Goal: Task Accomplishment & Management: Use online tool/utility

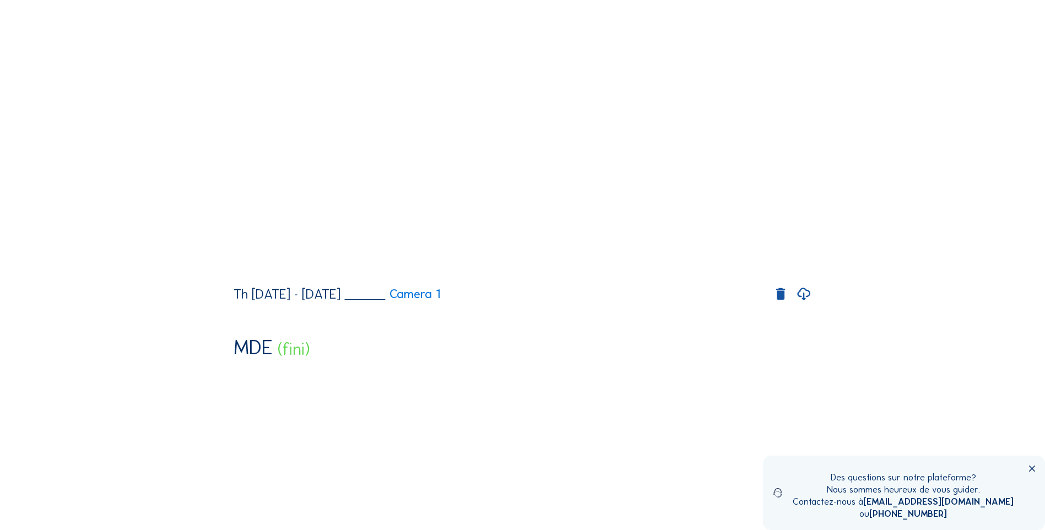
scroll to position [183, 0]
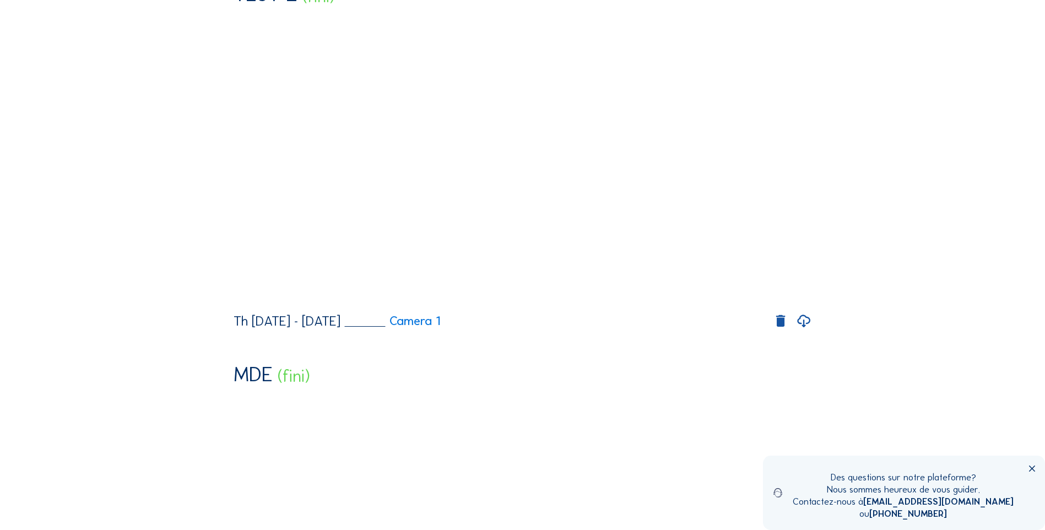
click at [803, 330] on icon at bounding box center [803, 321] width 15 height 19
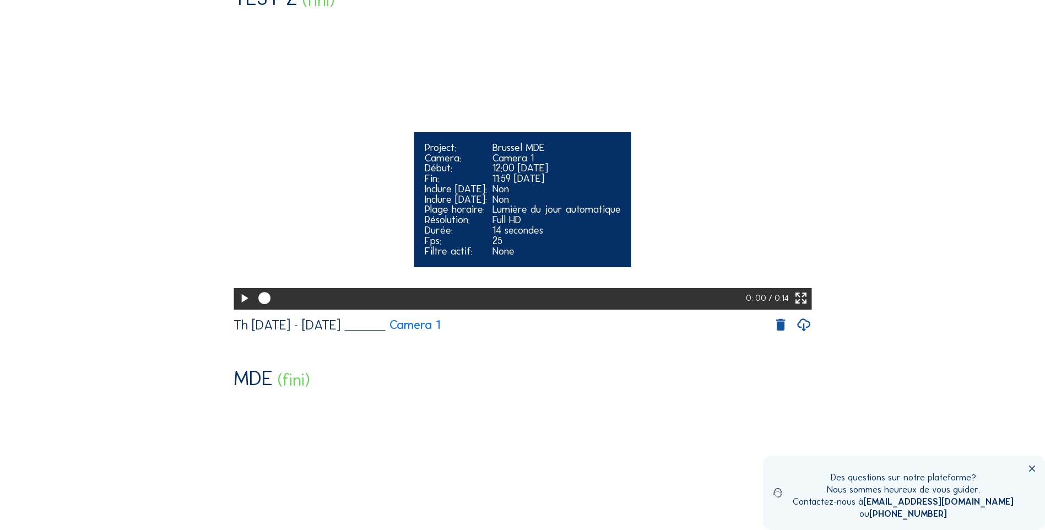
scroll to position [0, 0]
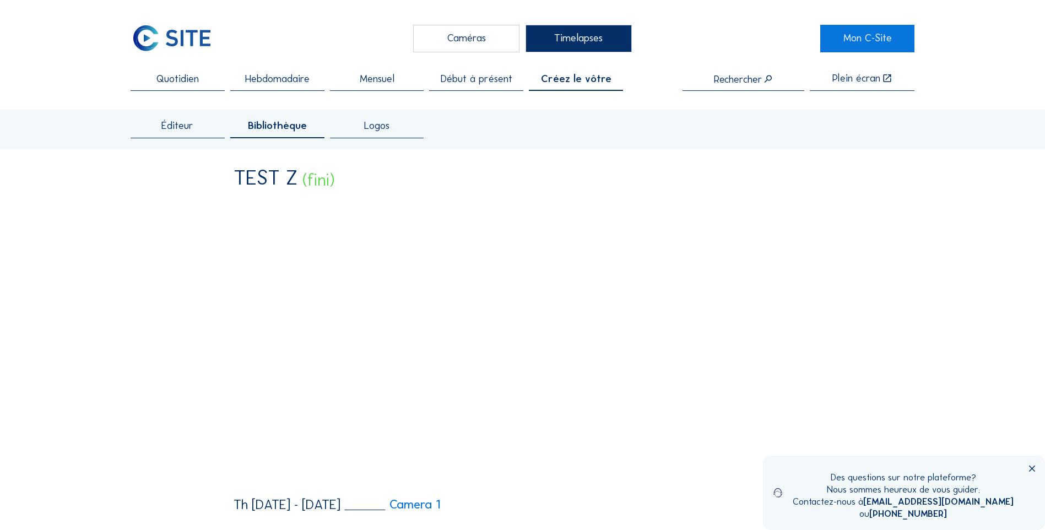
click at [569, 78] on span "Créez le vôtre" at bounding box center [576, 79] width 70 height 10
click at [150, 122] on div "Éditeur" at bounding box center [178, 129] width 94 height 17
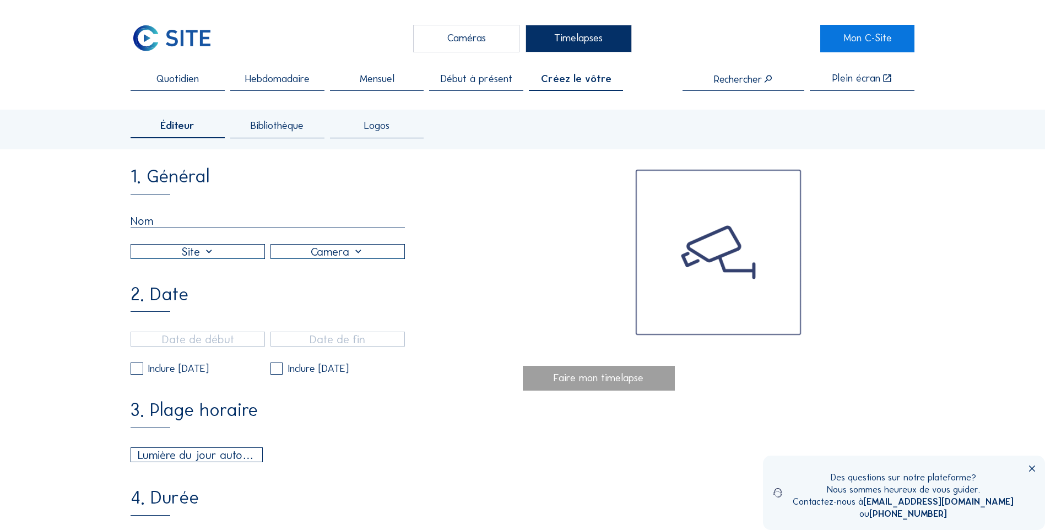
click at [166, 224] on input "text" at bounding box center [268, 221] width 274 height 14
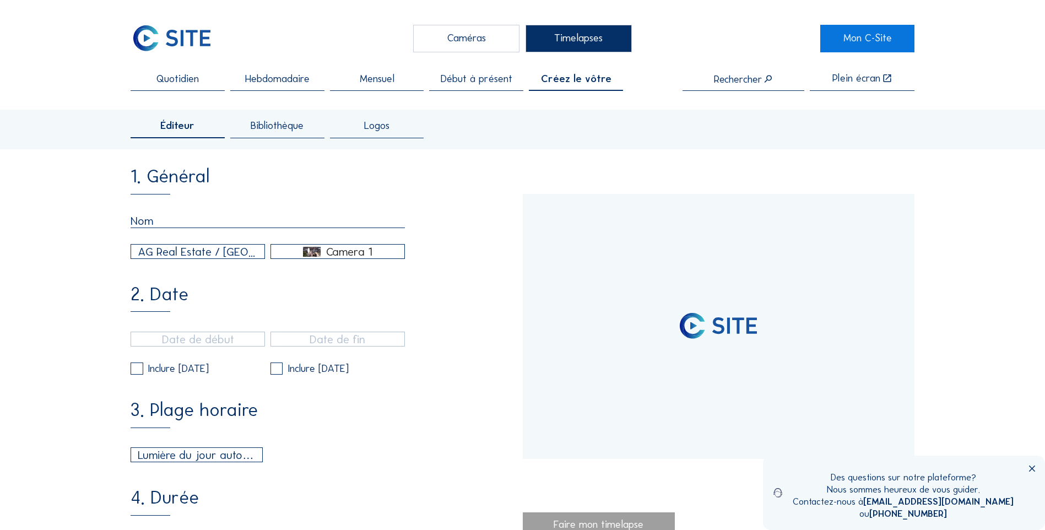
type input "[DATE] 12:20"
type input "11/08/2025 14:35"
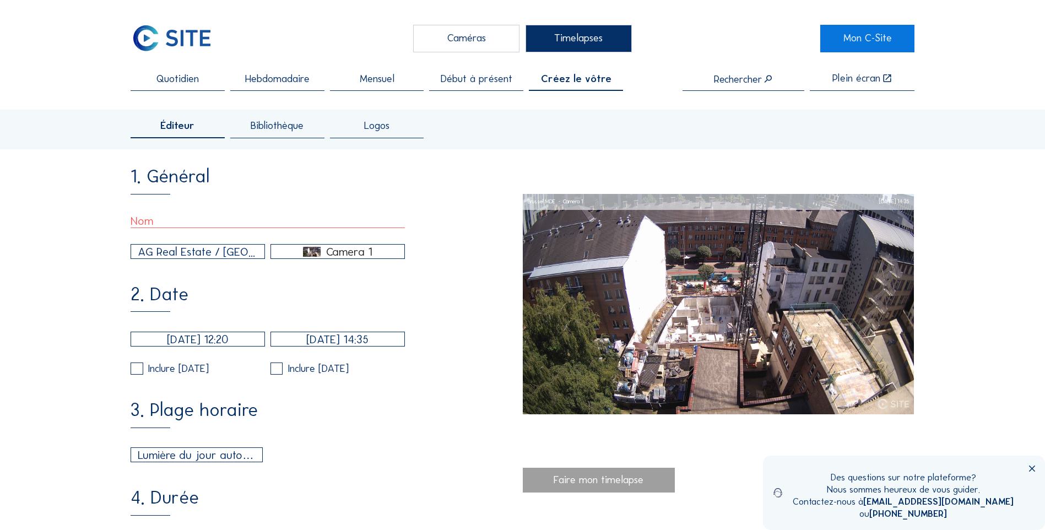
click at [150, 217] on input "text" at bounding box center [268, 221] width 274 height 14
paste input "brussel_mde__camera_1__Jun_09_2025"
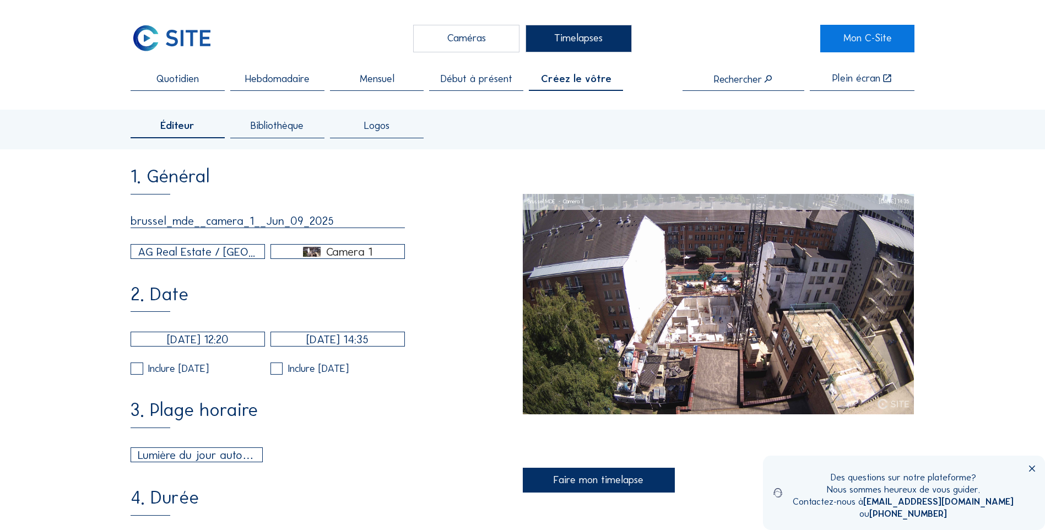
click at [297, 224] on input "brussel_mde__camera_1__Jun_09_2025" at bounding box center [268, 221] width 274 height 14
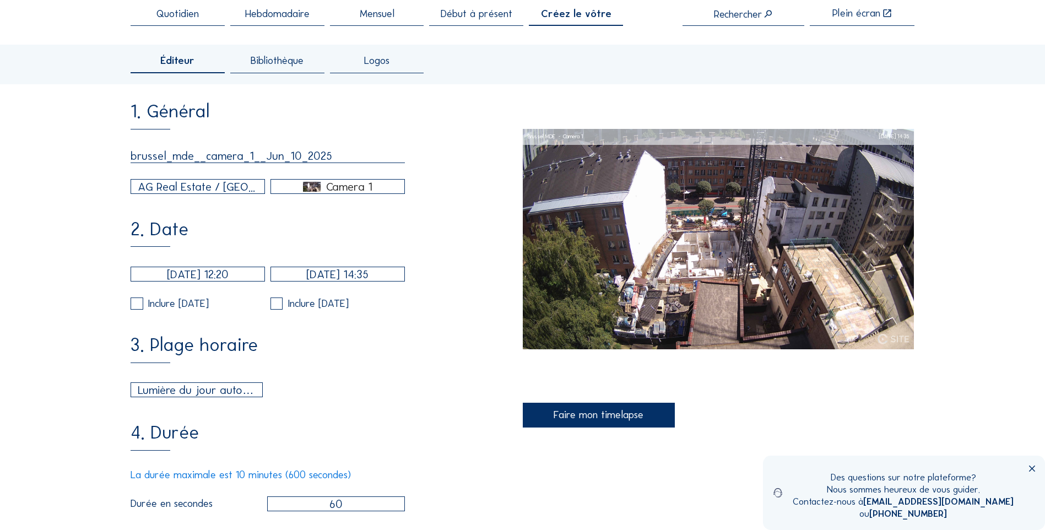
scroll to position [92, 0]
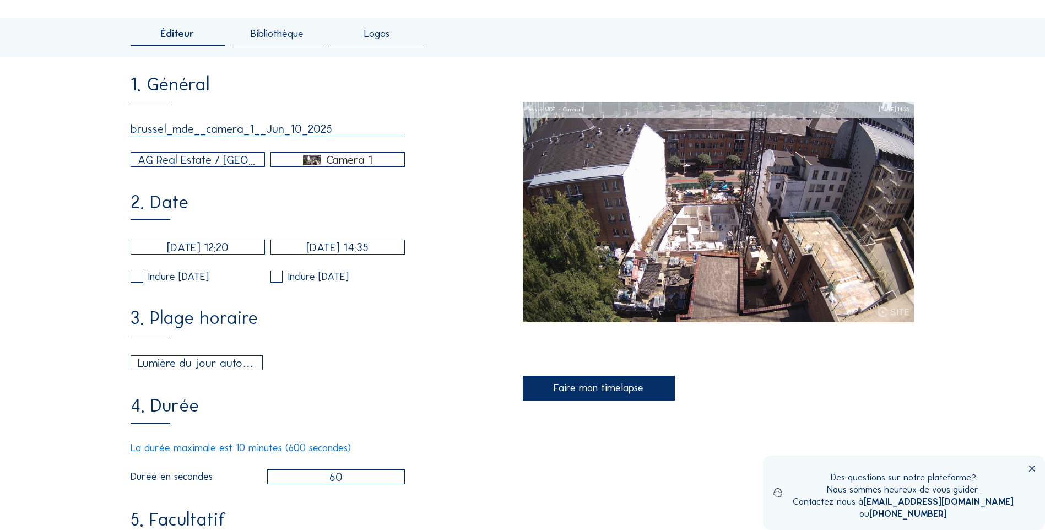
type input "brussel_mde__camera_1__Jun_10_2025"
click at [214, 251] on input "31/01/2025 12:20" at bounding box center [198, 247] width 134 height 15
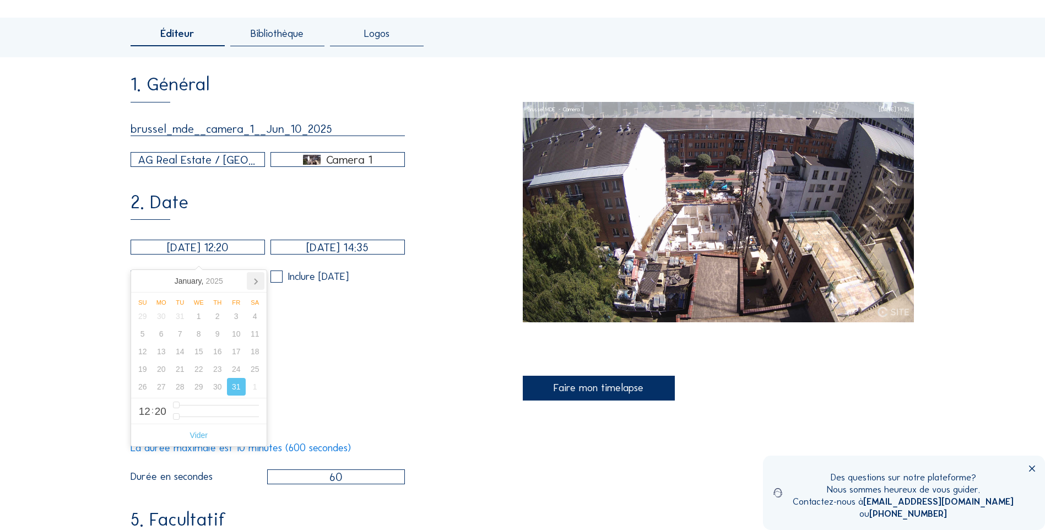
click at [255, 281] on icon at bounding box center [255, 282] width 3 height 6
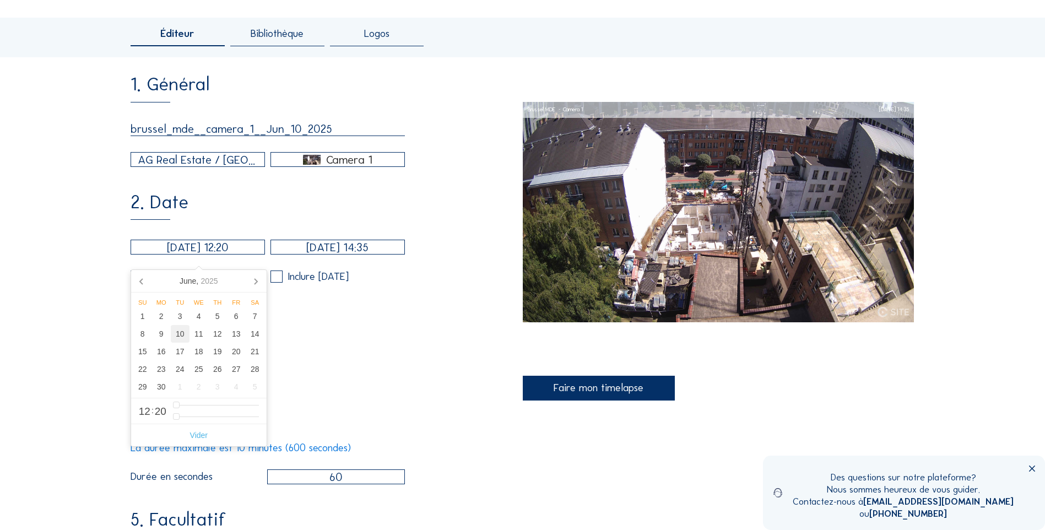
click at [182, 337] on div "10" at bounding box center [180, 334] width 19 height 18
type input "10/06/2025 12:20"
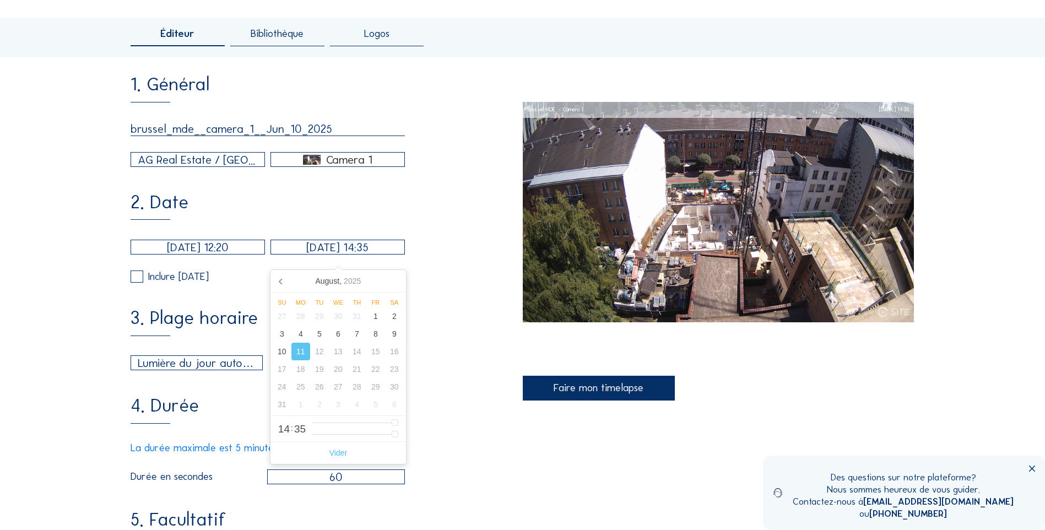
click at [331, 251] on input "11/08/2025 14:35" at bounding box center [337, 247] width 134 height 15
click at [281, 354] on div "10" at bounding box center [282, 351] width 19 height 18
type input "10/08/2025 14:35"
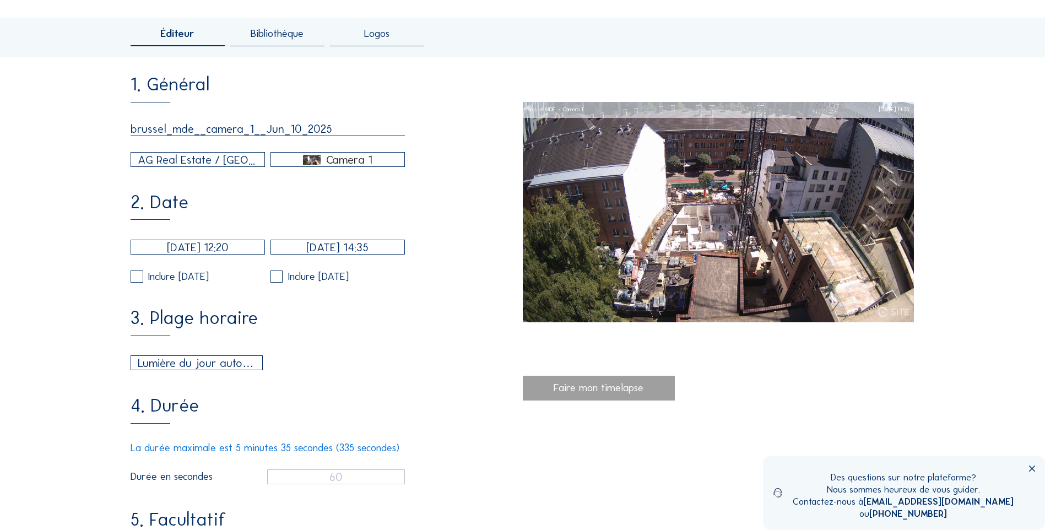
click at [247, 297] on div "1. Général brussel_mde__camera_1__Jun_10_2025 AG Real Estate / Brussel MDE Came…" at bounding box center [327, 403] width 392 height 657
click at [236, 249] on input "10/06/2025 12:20" at bounding box center [198, 247] width 134 height 15
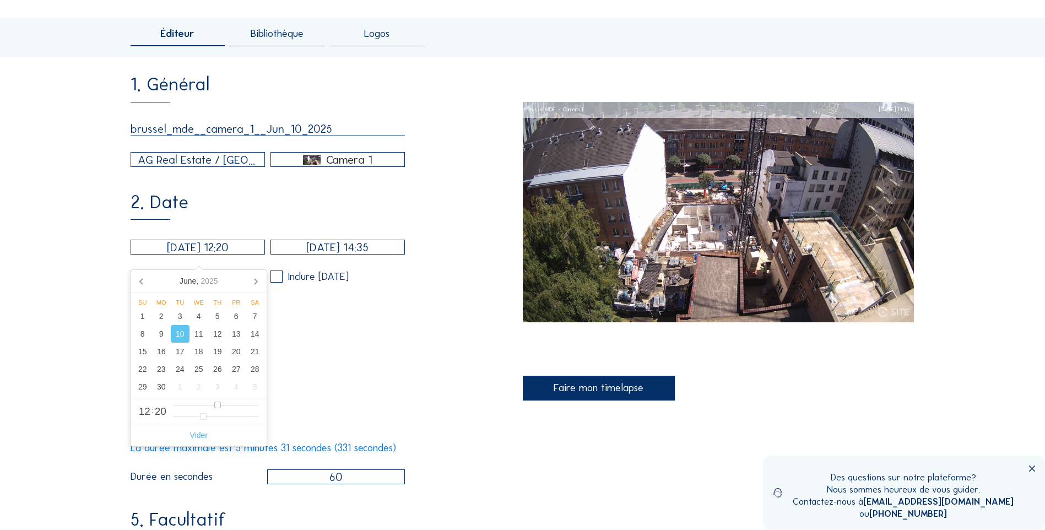
click at [173, 403] on div "12 : 20" at bounding box center [198, 411] width 135 height 26
type input "10/06/2025 00:20"
drag, startPoint x: 176, startPoint y: 403, endPoint x: 159, endPoint y: 404, distance: 17.6
type input "0"
click at [173, 404] on input "range" at bounding box center [216, 404] width 86 height 9
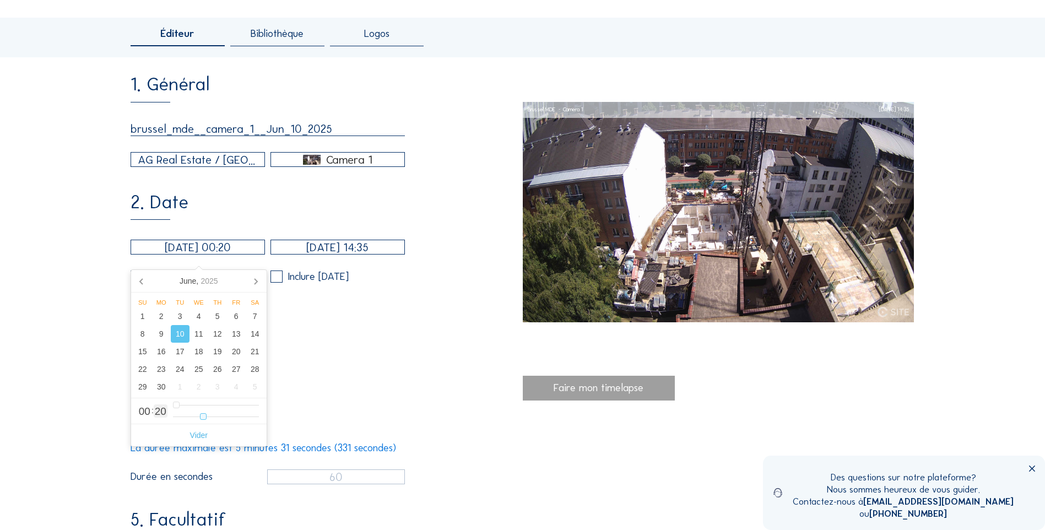
type input "10/06/2025 00:07"
type input "7"
type input "10/06/2025 00:00"
drag, startPoint x: 186, startPoint y: 417, endPoint x: 148, endPoint y: 417, distance: 38.0
type input "0"
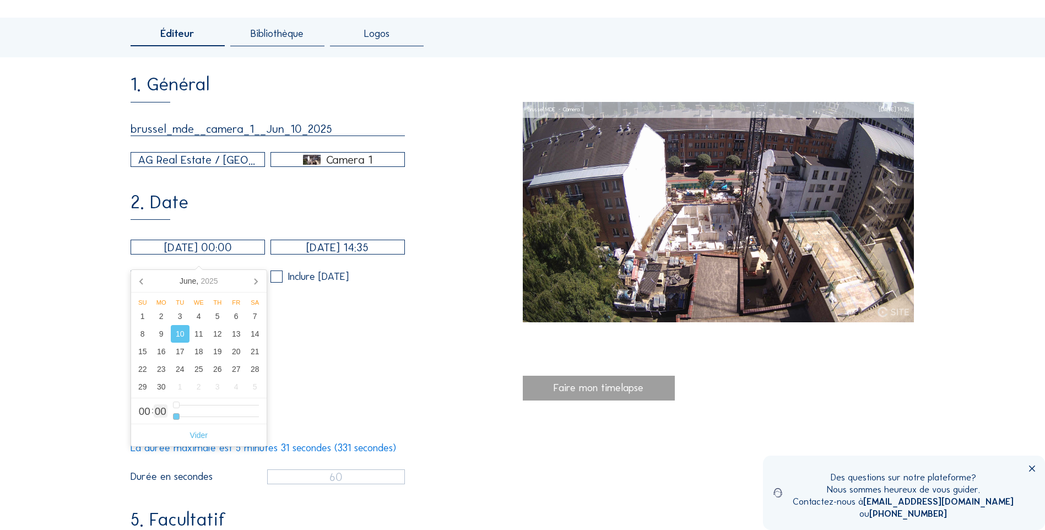
click at [173, 417] on input "range" at bounding box center [216, 416] width 86 height 9
click at [354, 254] on input "10/08/2025 14:35" at bounding box center [337, 247] width 134 height 15
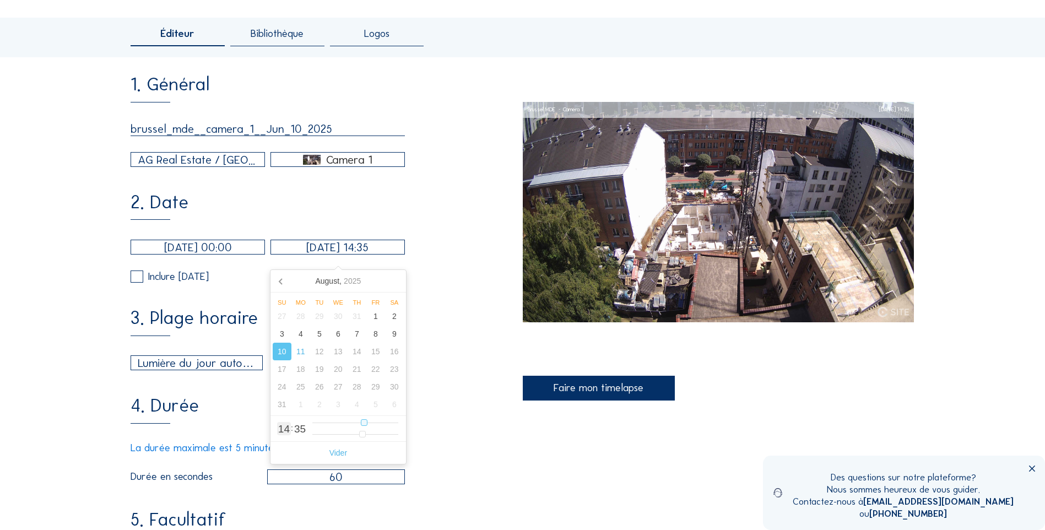
type input "10/08/2025 15:35"
type input "15"
type input "10/08/2025 16:35"
type input "16"
type input "10/08/2025 17:35"
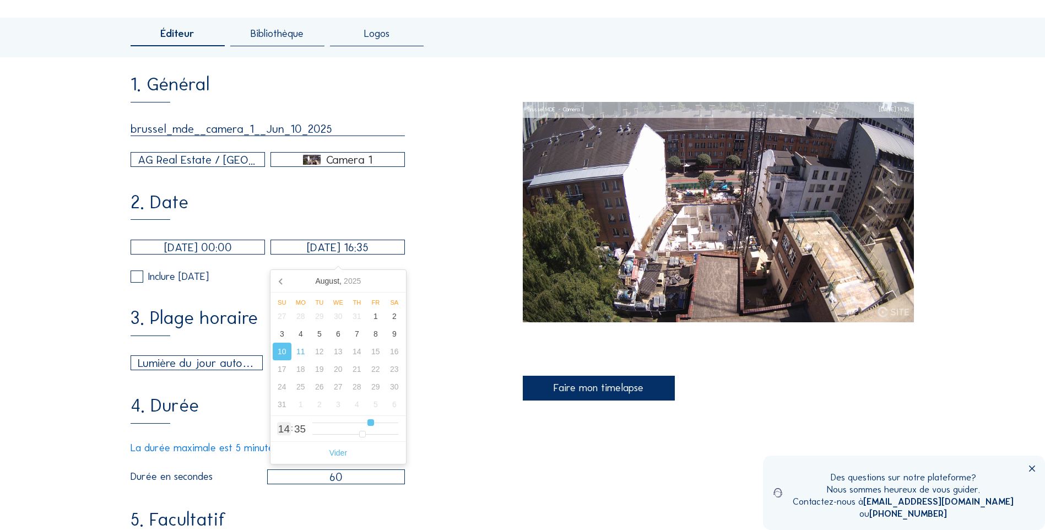
type input "17"
type input "10/08/2025 18:35"
type input "18"
type input "10/08/2025 19:35"
type input "19"
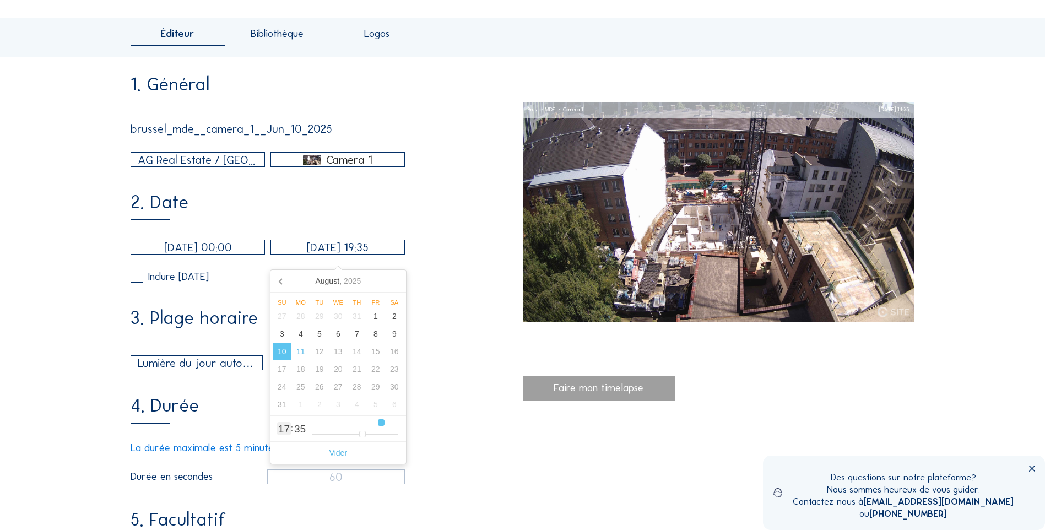
type input "10/08/2025 20:35"
type input "20"
type input "10/08/2025 21:35"
type input "21"
type input "10/08/2025 22:35"
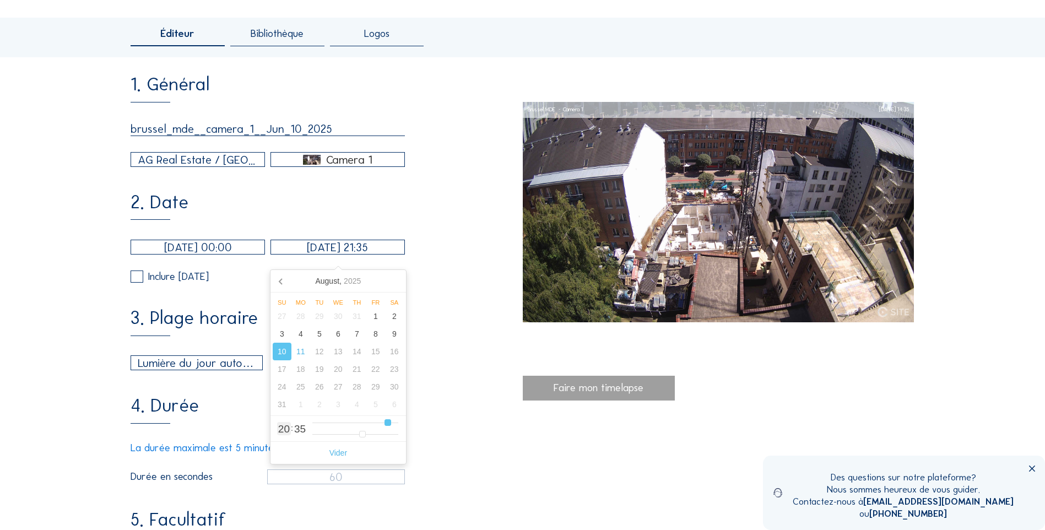
type input "22"
type input "10/08/2025 23:35"
drag, startPoint x: 371, startPoint y: 421, endPoint x: 403, endPoint y: 421, distance: 31.4
type input "23"
click at [398, 421] on input "range" at bounding box center [355, 422] width 86 height 9
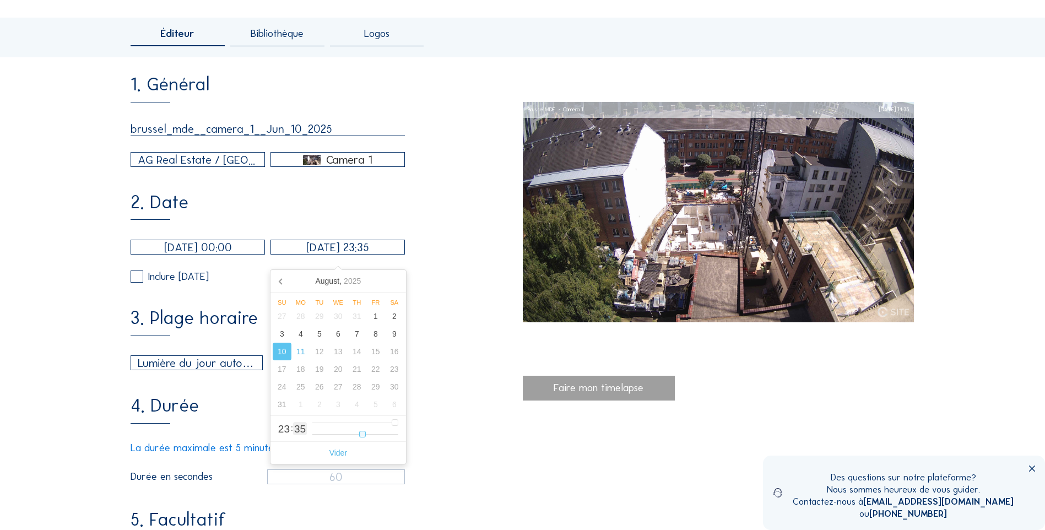
type input "10/08/2025 23:36"
type input "36"
type input "10/08/2025 23:37"
type input "37"
type input "10/08/2025 23:38"
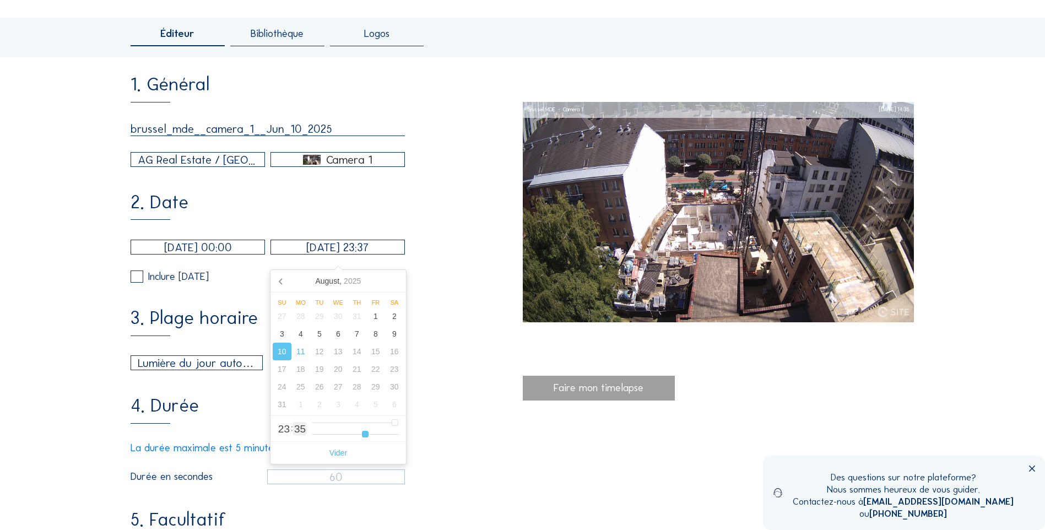
type input "38"
type input "10/08/2025 23:40"
type input "40"
type input "10/08/2025 23:41"
type input "41"
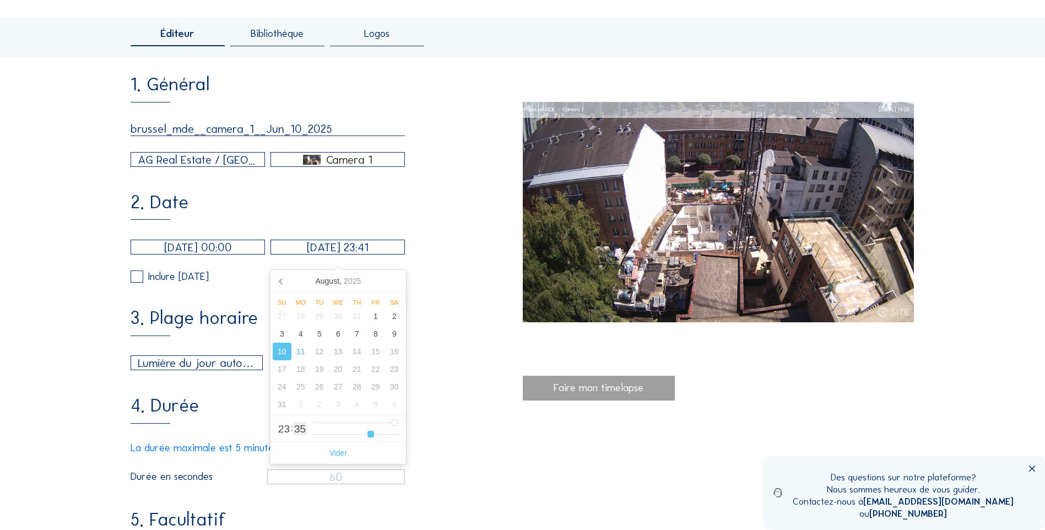
type input "10/08/2025 23:42"
type input "42"
type input "10/08/2025 23:48"
type input "48"
type input "10/08/2025 23:53"
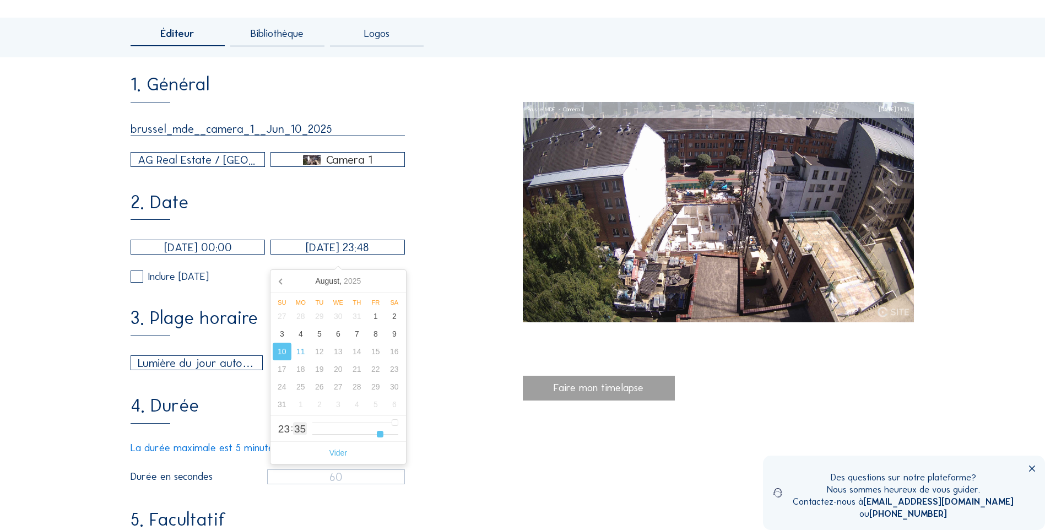
type input "53"
type input "10/08/2025 23:59"
drag, startPoint x: 368, startPoint y: 434, endPoint x: 411, endPoint y: 436, distance: 42.4
type input "59"
click at [398, 436] on input "range" at bounding box center [355, 433] width 86 height 9
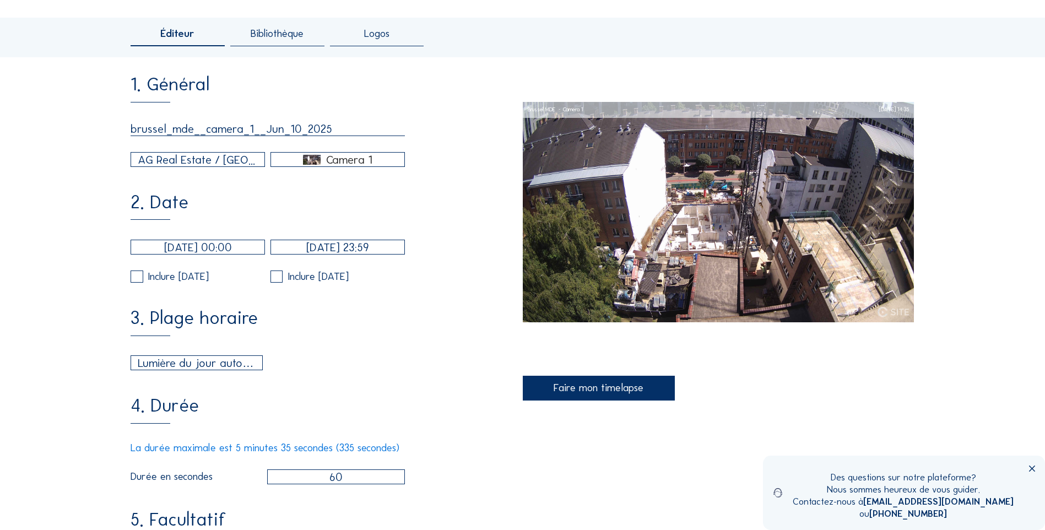
click at [460, 338] on div "3. Plage horaire Lumière du jour automatique 06:00 Depuis 18:00 Jusqu'à" at bounding box center [327, 339] width 392 height 61
click at [318, 251] on input "10/08/2025 23:59" at bounding box center [337, 247] width 134 height 15
click at [281, 279] on icon at bounding box center [280, 282] width 3 height 6
click at [320, 334] on div "10" at bounding box center [319, 334] width 19 height 18
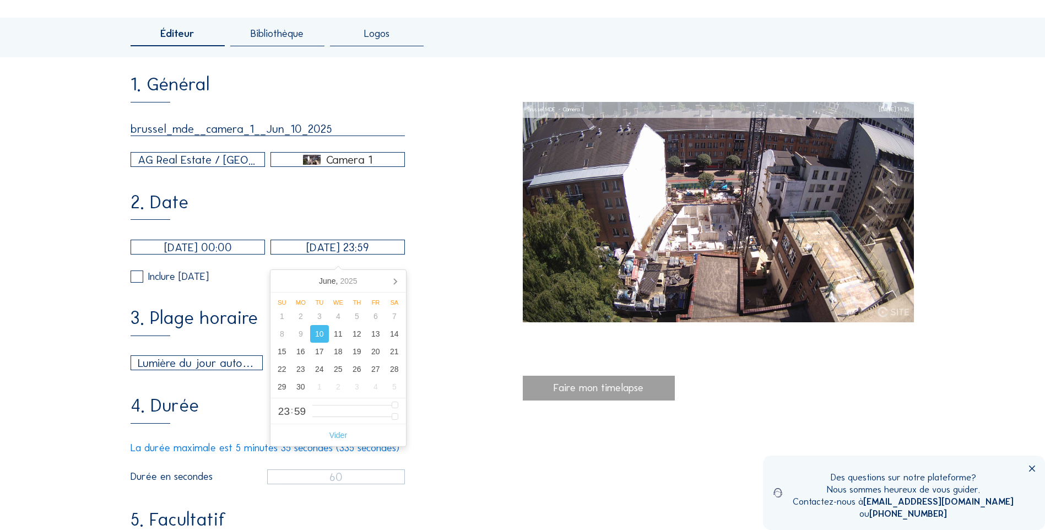
type input "10/06/2025 23:59"
type input "7"
click at [422, 212] on div "2. Date 10/06/2025 00:00 10/06/2025 23:59 Inclure samedi Inclure dimanche" at bounding box center [327, 237] width 392 height 89
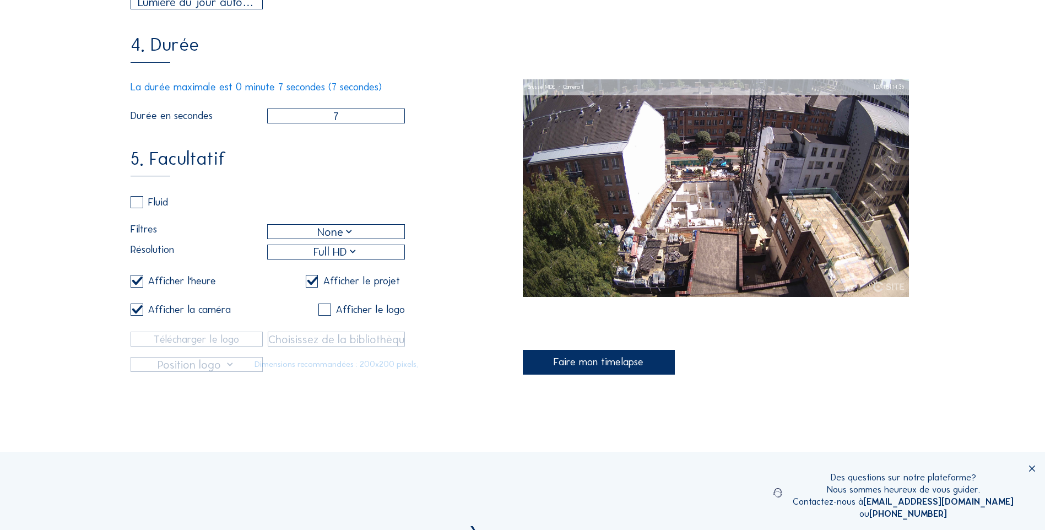
scroll to position [459, 0]
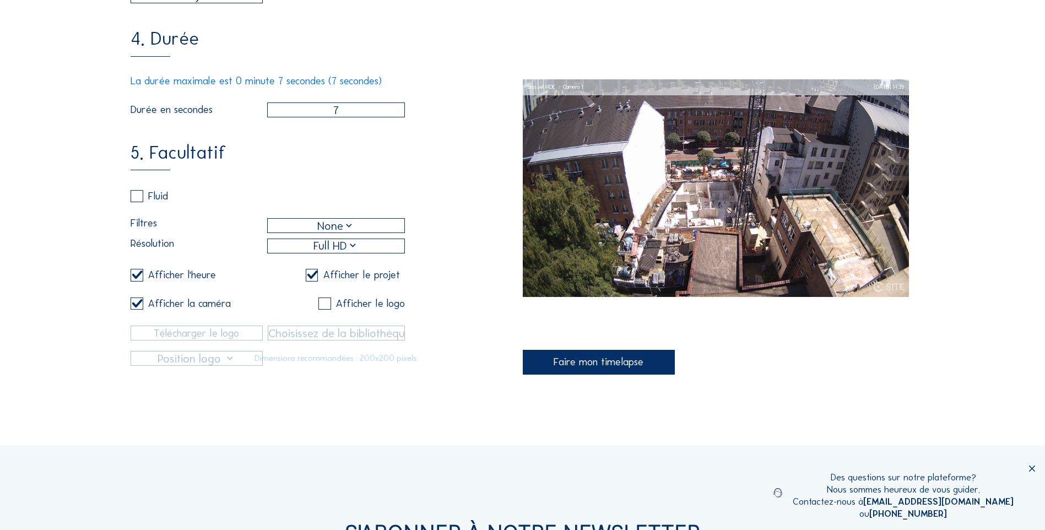
click at [567, 367] on div "Faire mon timelapse" at bounding box center [599, 362] width 153 height 25
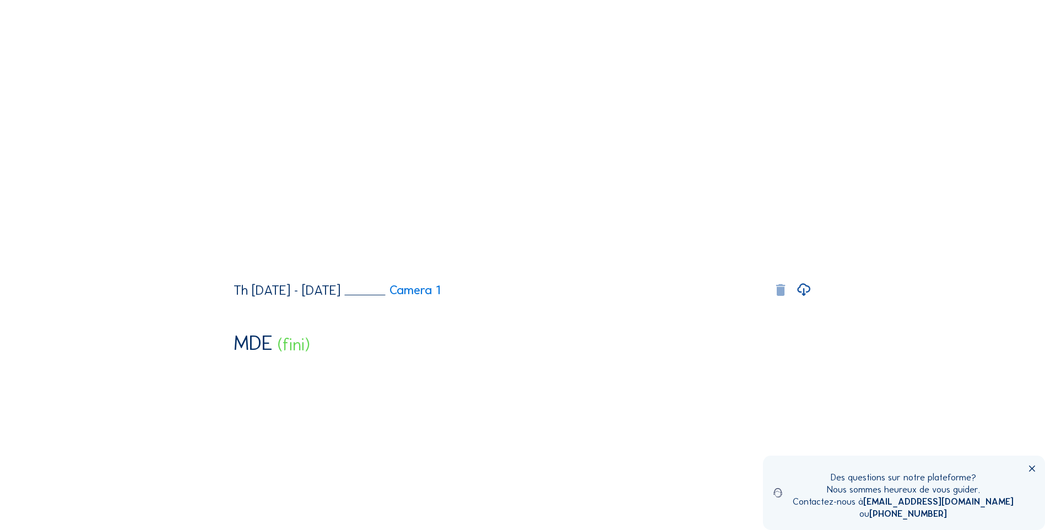
scroll to position [629, 0]
click at [781, 298] on icon at bounding box center [780, 289] width 15 height 15
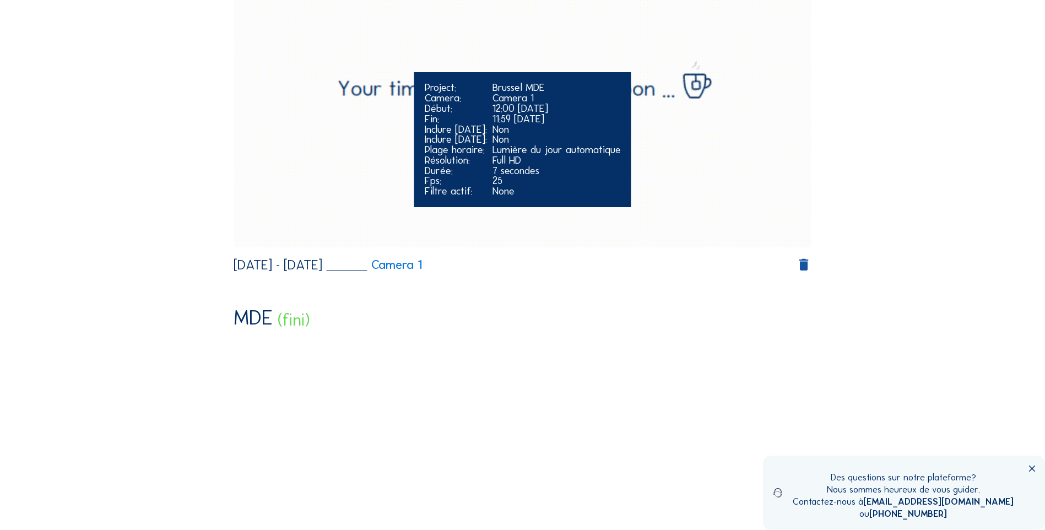
scroll to position [0, 0]
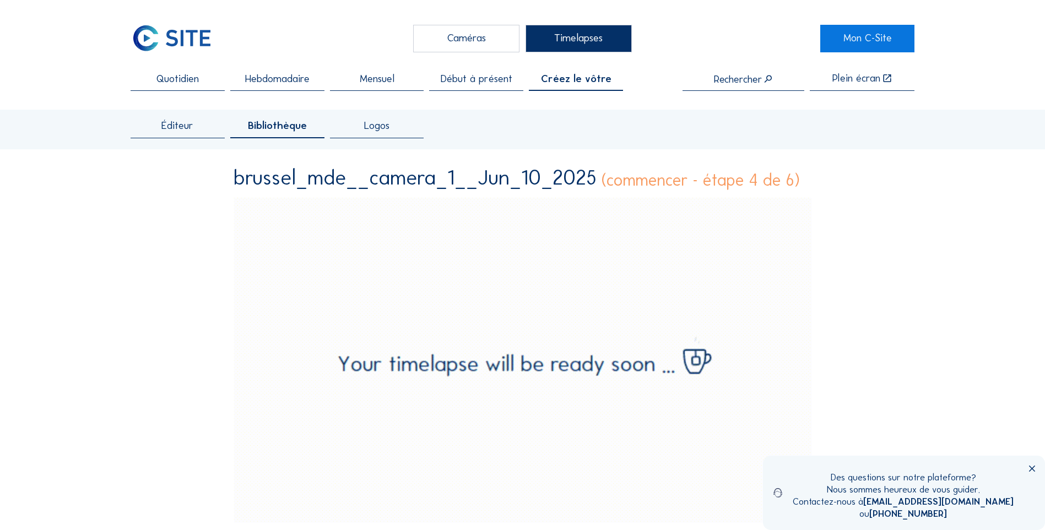
click at [176, 77] on span "Quotidien" at bounding box center [177, 79] width 42 height 10
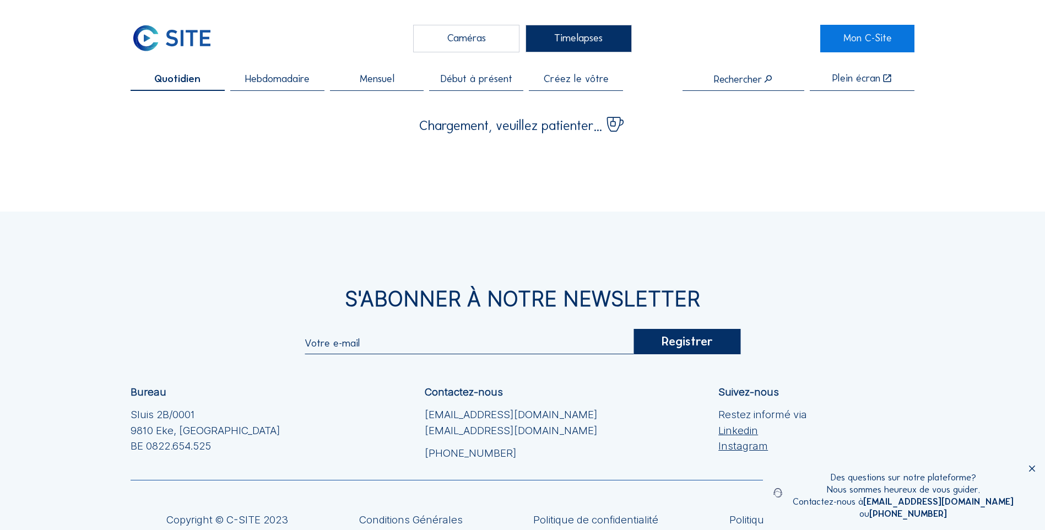
click at [257, 79] on span "Hebdomadaire" at bounding box center [277, 79] width 64 height 10
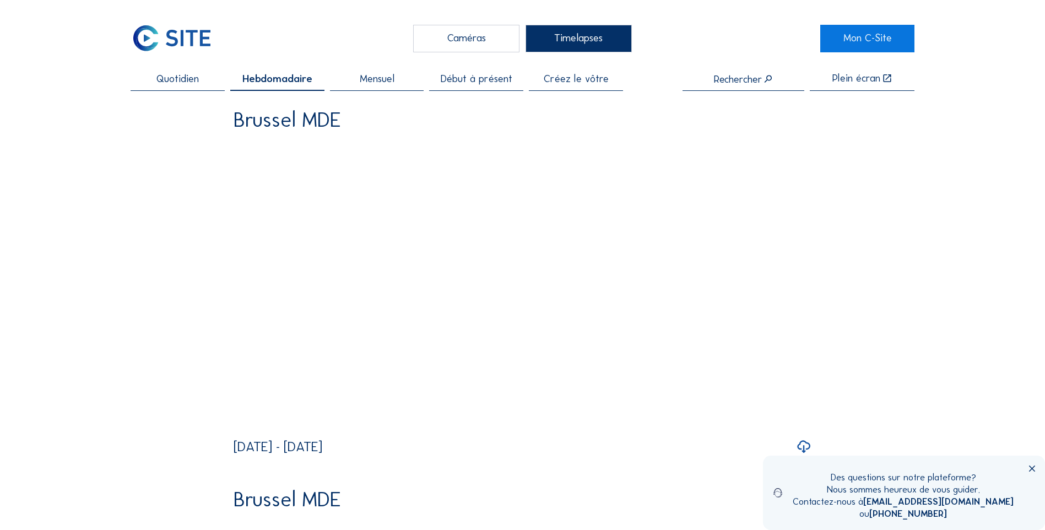
click at [375, 78] on span "Mensuel" at bounding box center [377, 79] width 35 height 10
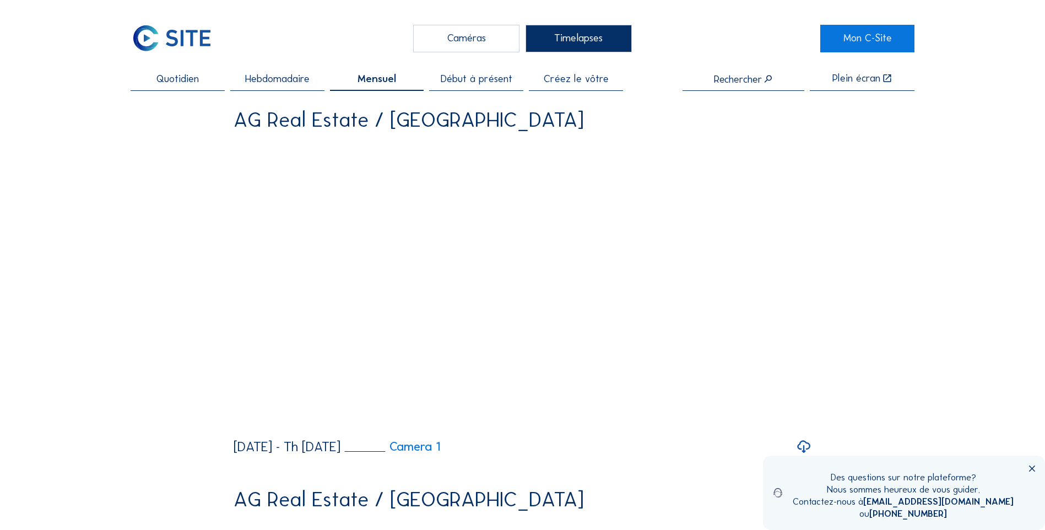
click at [470, 79] on span "Début à présent" at bounding box center [477, 79] width 72 height 10
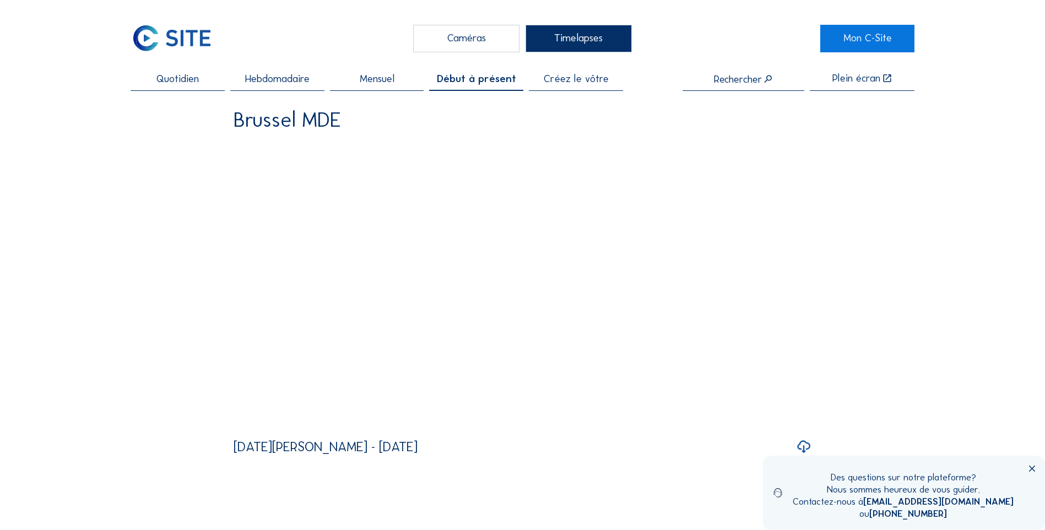
click at [541, 78] on div "Créez le vôtre" at bounding box center [576, 82] width 94 height 17
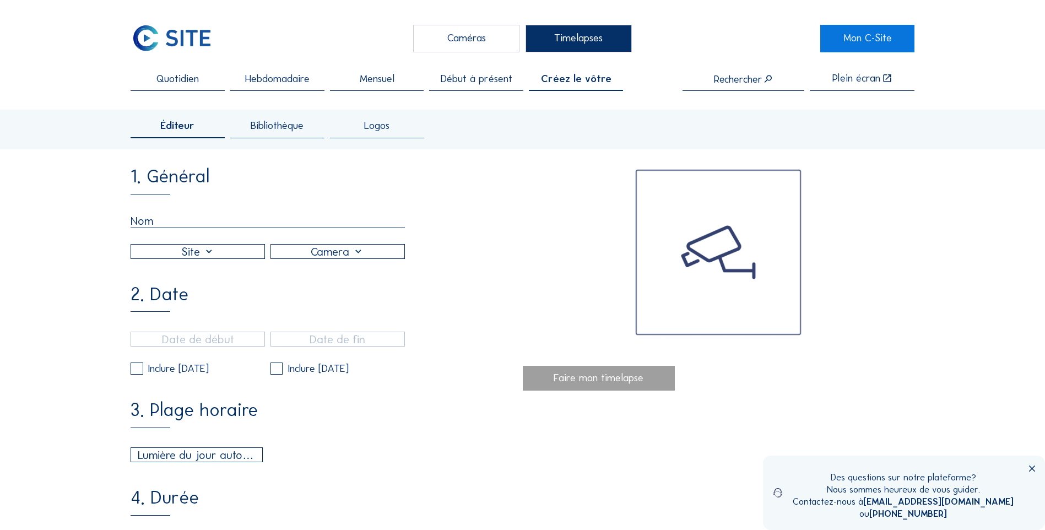
click at [505, 84] on span "Début à présent" at bounding box center [477, 79] width 72 height 10
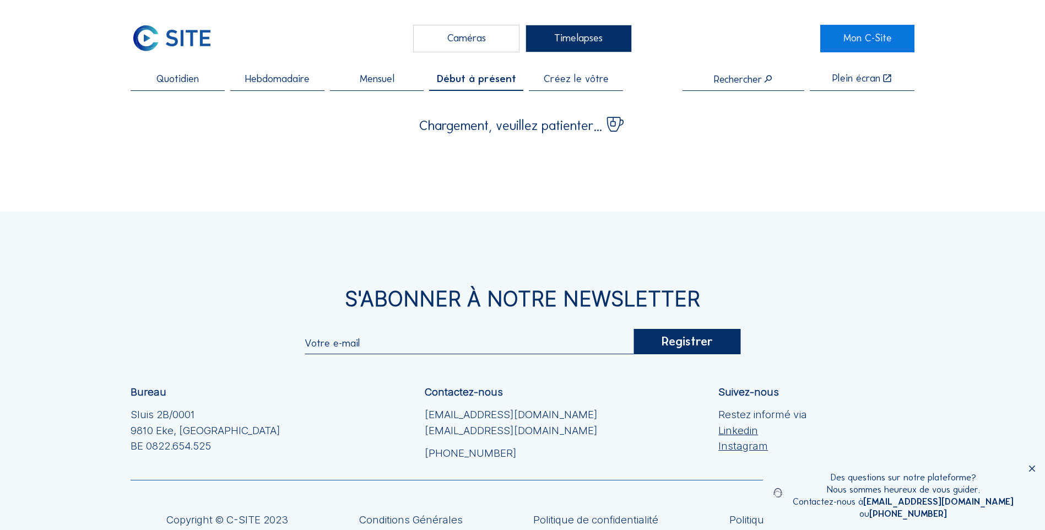
click at [364, 86] on div "Mensuel" at bounding box center [377, 82] width 94 height 17
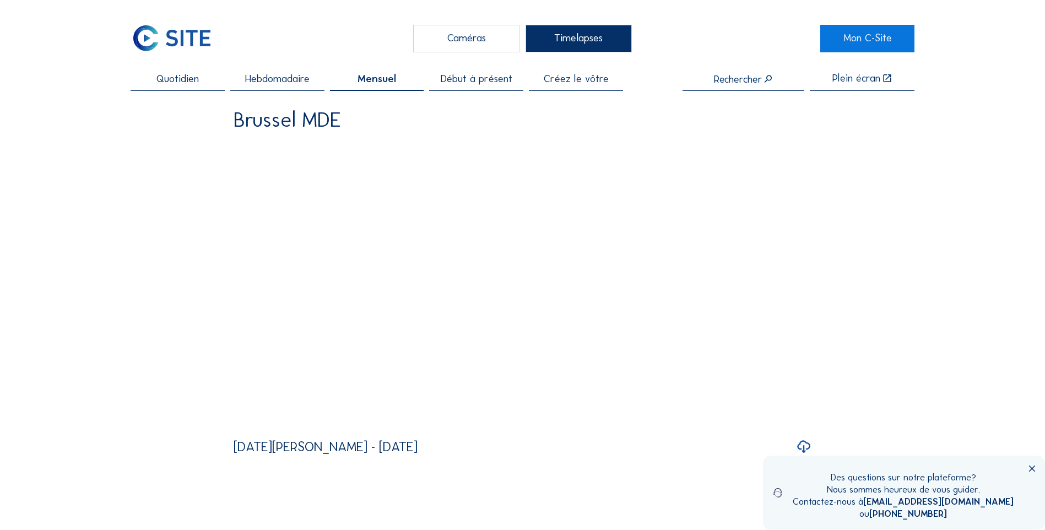
click at [471, 84] on span "Début à présent" at bounding box center [477, 79] width 72 height 10
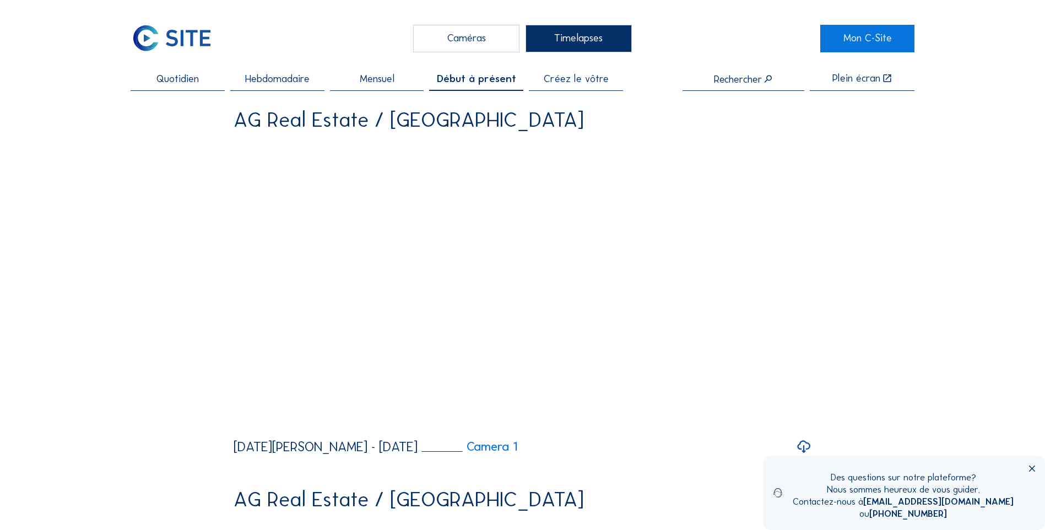
click at [583, 80] on span "Créez le vôtre" at bounding box center [575, 79] width 65 height 10
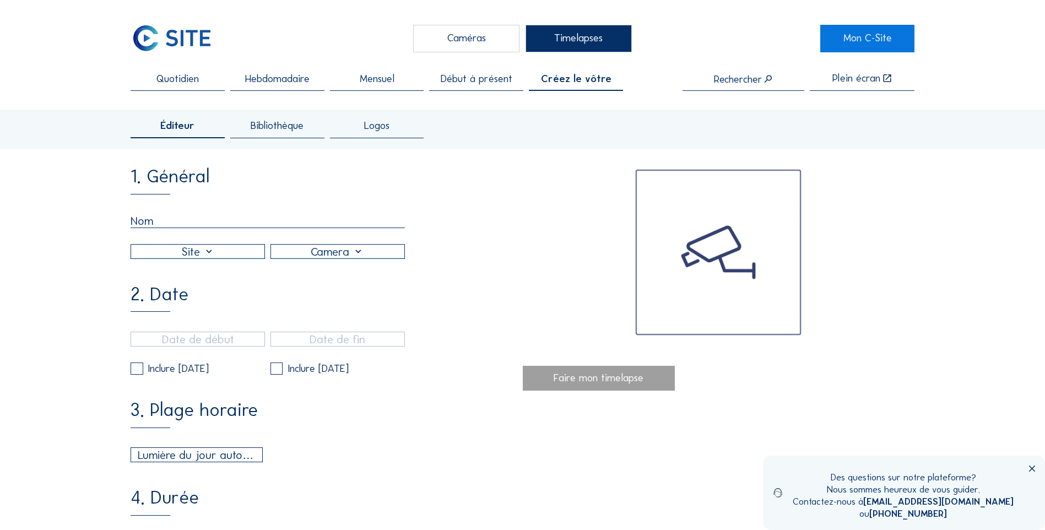
click at [302, 126] on span "Bibliothèque" at bounding box center [277, 126] width 53 height 10
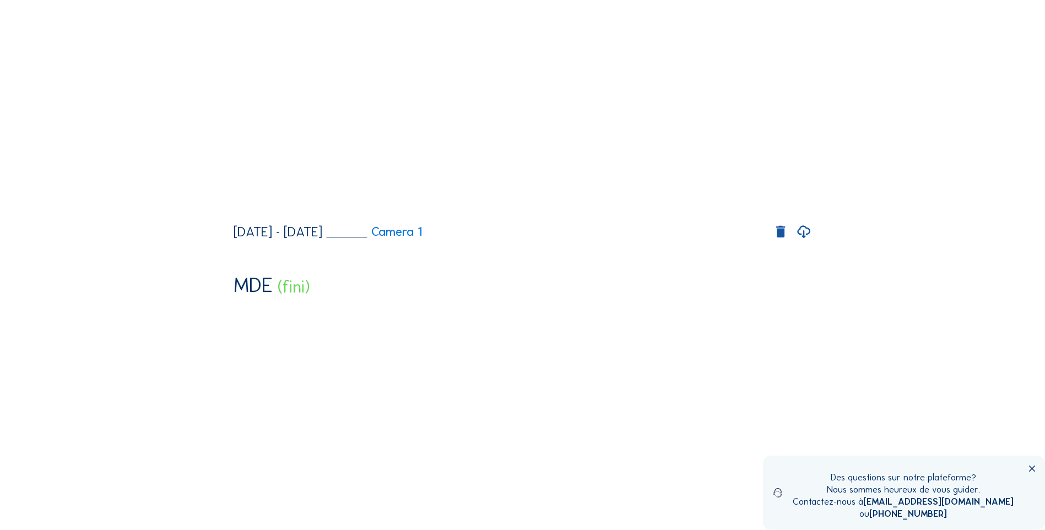
scroll to position [275, 0]
click at [805, 238] on icon at bounding box center [803, 229] width 15 height 19
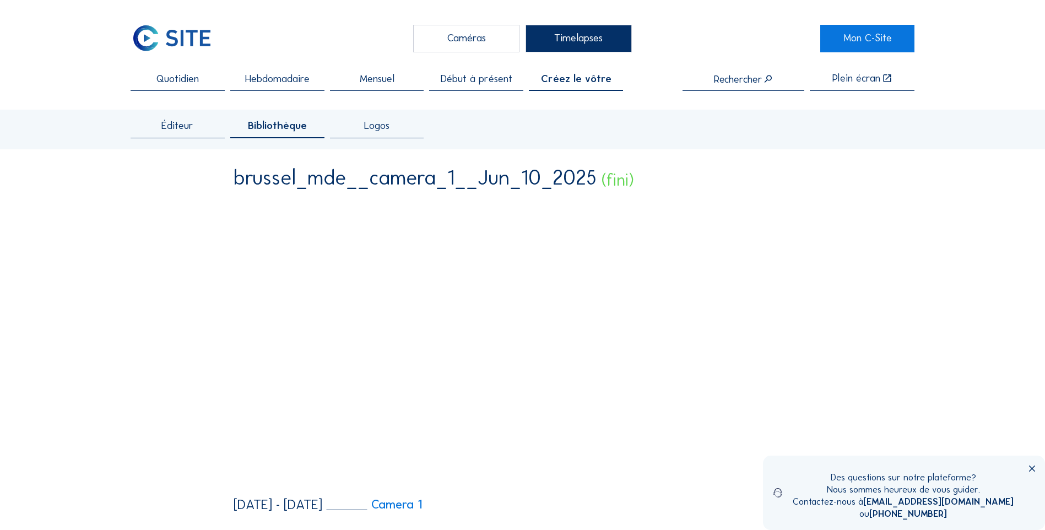
click at [567, 81] on span "Créez le vôtre" at bounding box center [576, 79] width 70 height 10
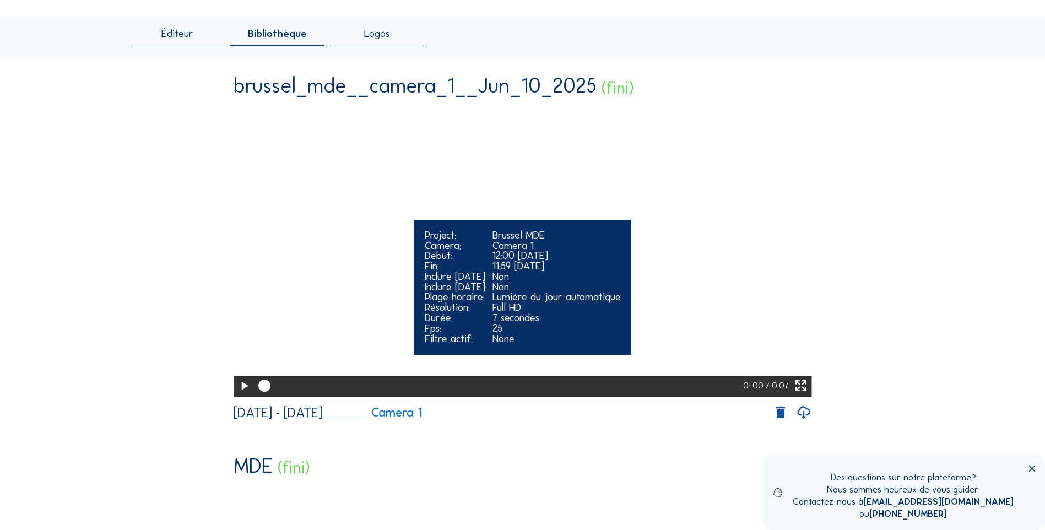
scroll to position [275, 0]
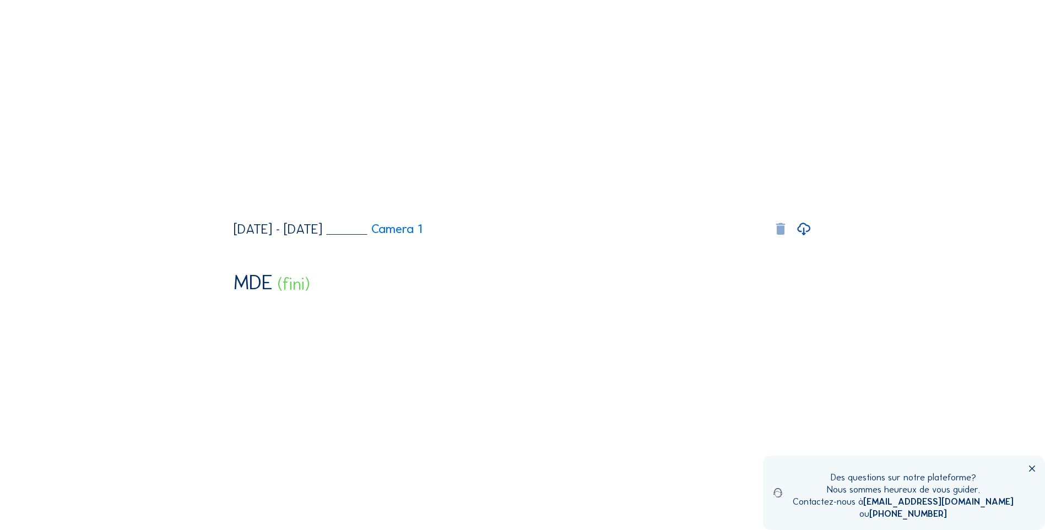
click at [780, 237] on icon at bounding box center [780, 228] width 15 height 15
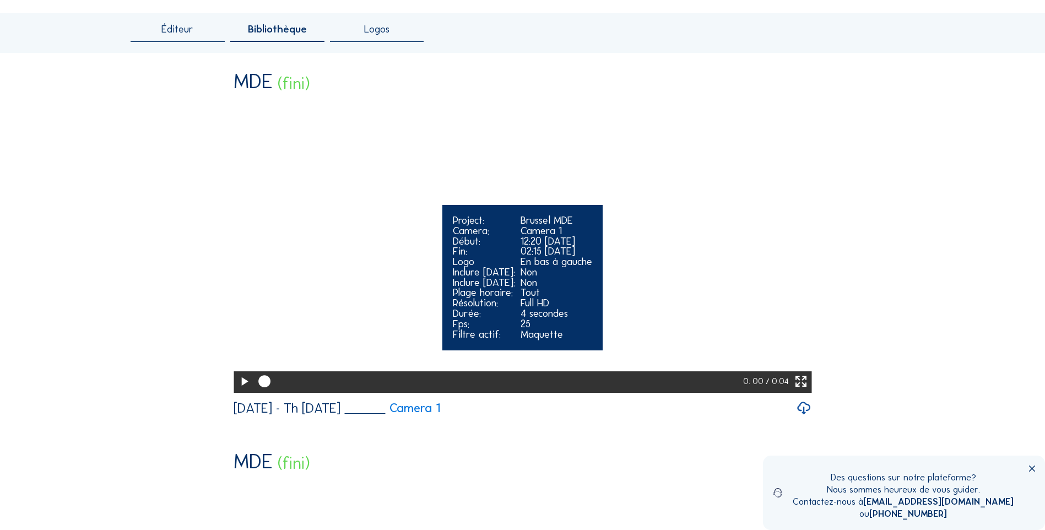
scroll to position [0, 0]
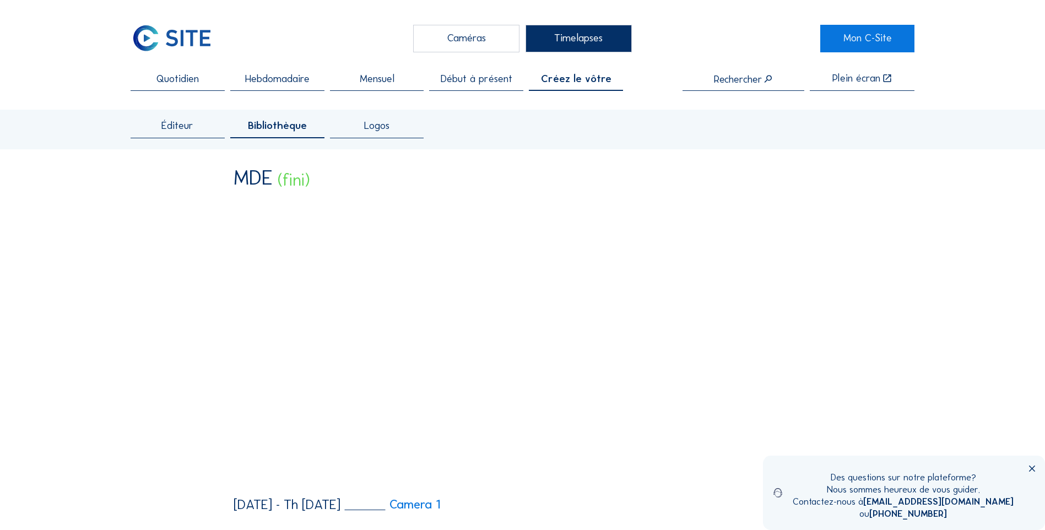
click at [189, 122] on span "Éditeur" at bounding box center [177, 126] width 32 height 10
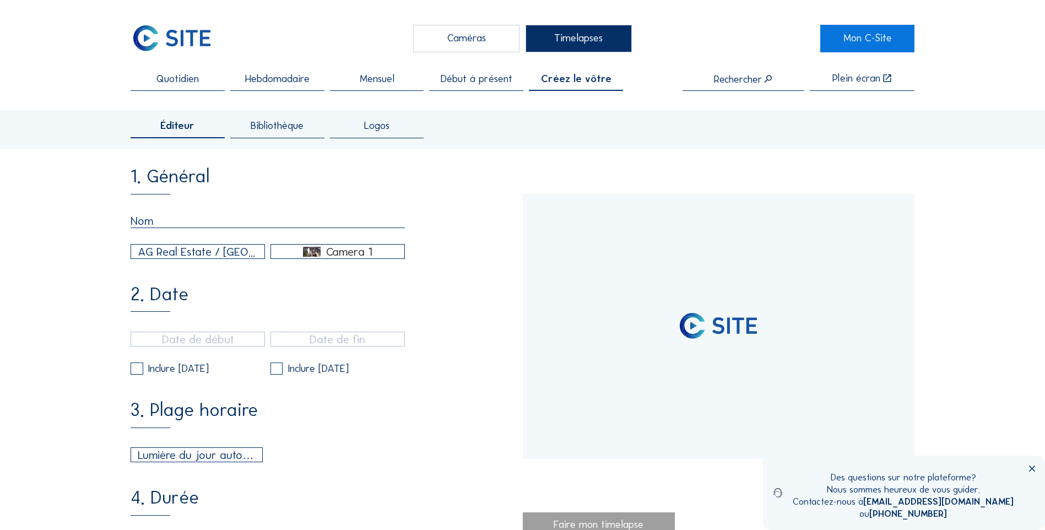
type input "[DATE] 12:20"
type input "[DATE] 14:50"
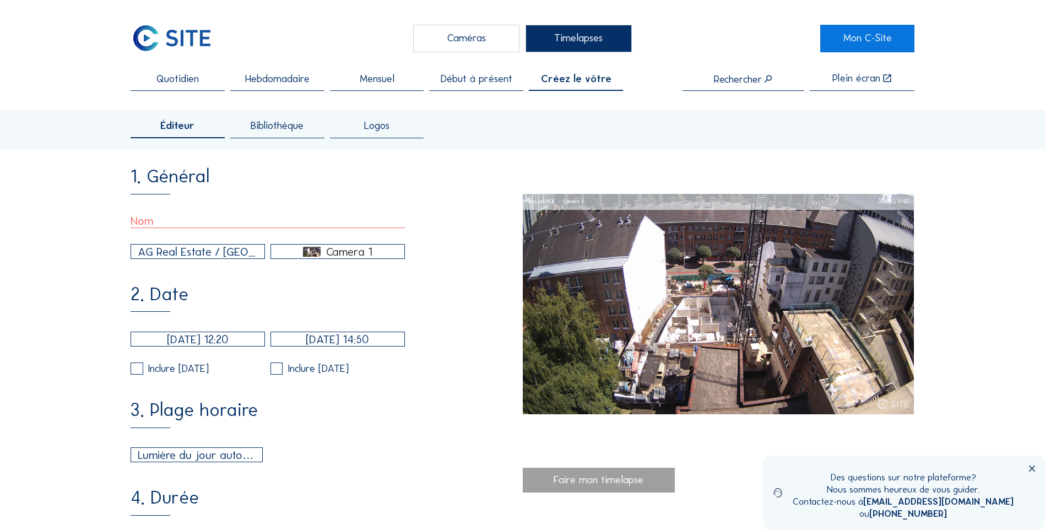
click at [220, 227] on input "text" at bounding box center [268, 221] width 274 height 14
click at [215, 224] on input "text" at bounding box center [268, 221] width 274 height 14
paste input "brussel_mde__camera_1__May_18_2025"
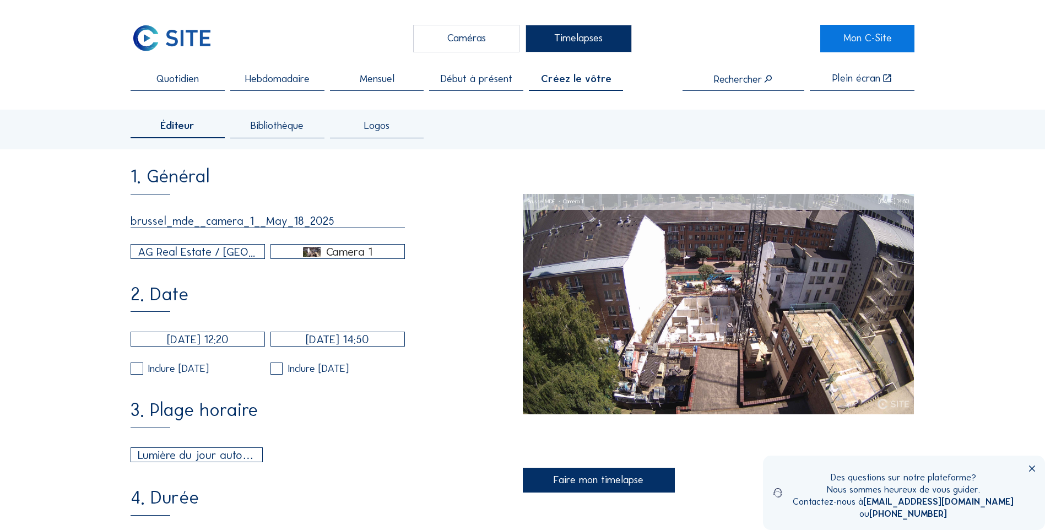
click at [298, 225] on input "brussel_mde__camera_1__May_18_2025" at bounding box center [268, 221] width 274 height 14
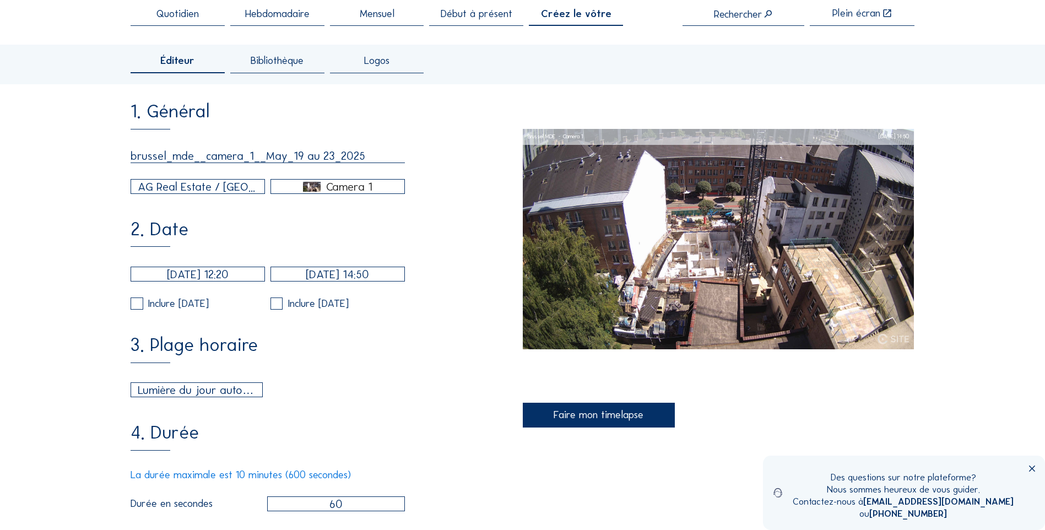
scroll to position [92, 0]
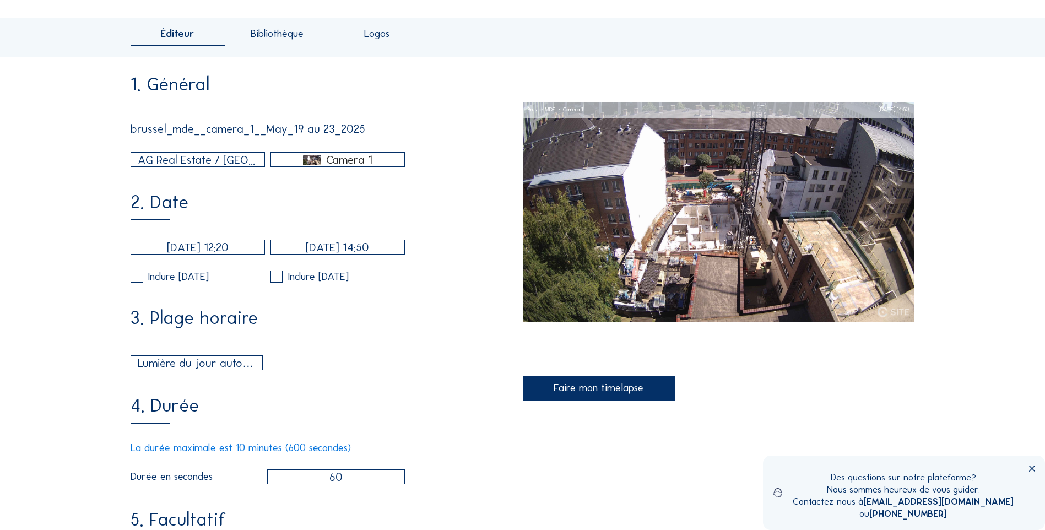
type input "brussel_mde__camera_1__May_19 au 23_2025"
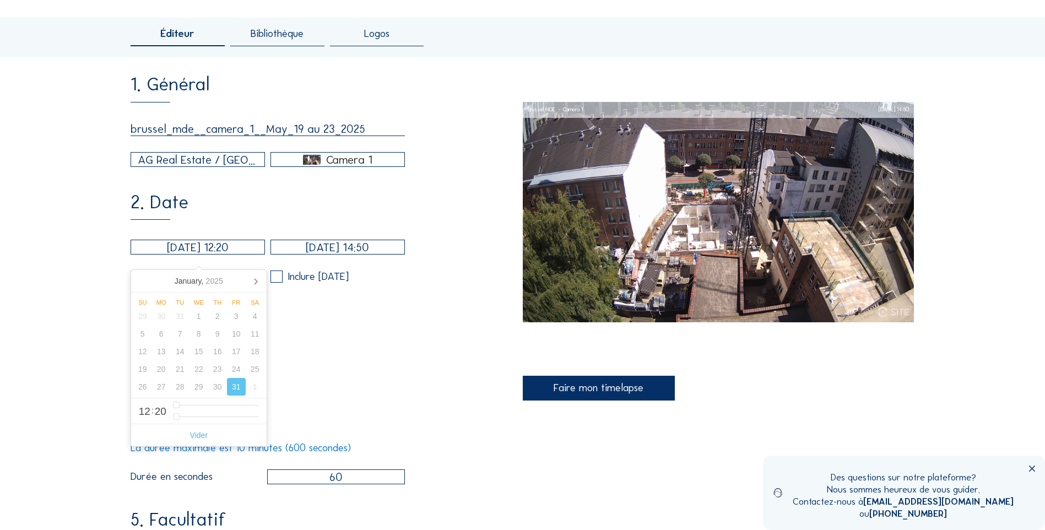
click at [224, 251] on input "31/01/2025 12:20" at bounding box center [198, 247] width 134 height 15
click at [253, 279] on icon at bounding box center [256, 281] width 18 height 18
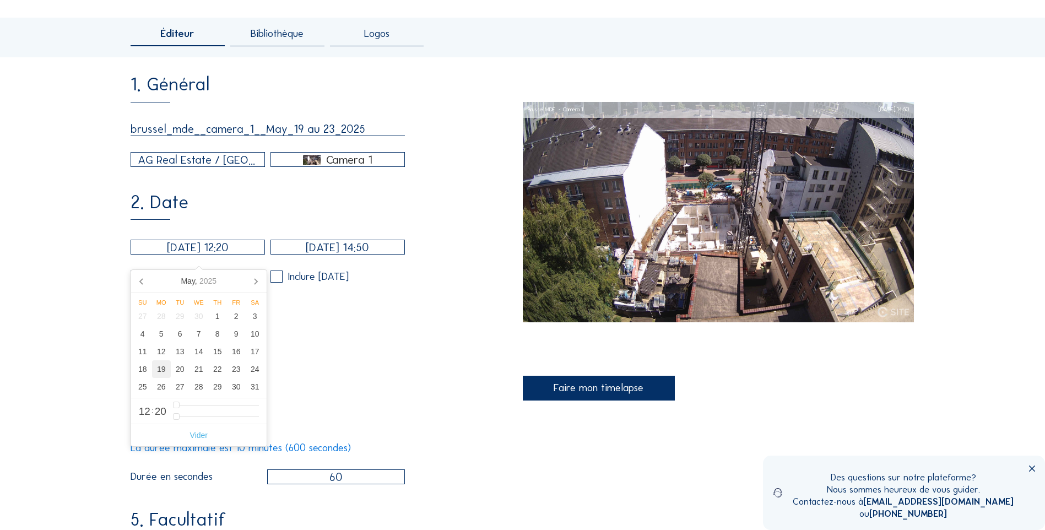
click at [167, 371] on div "19" at bounding box center [161, 369] width 19 height 18
type input "19/05/2025 10:20"
type input "10"
type input "19/05/2025 09:20"
type input "9"
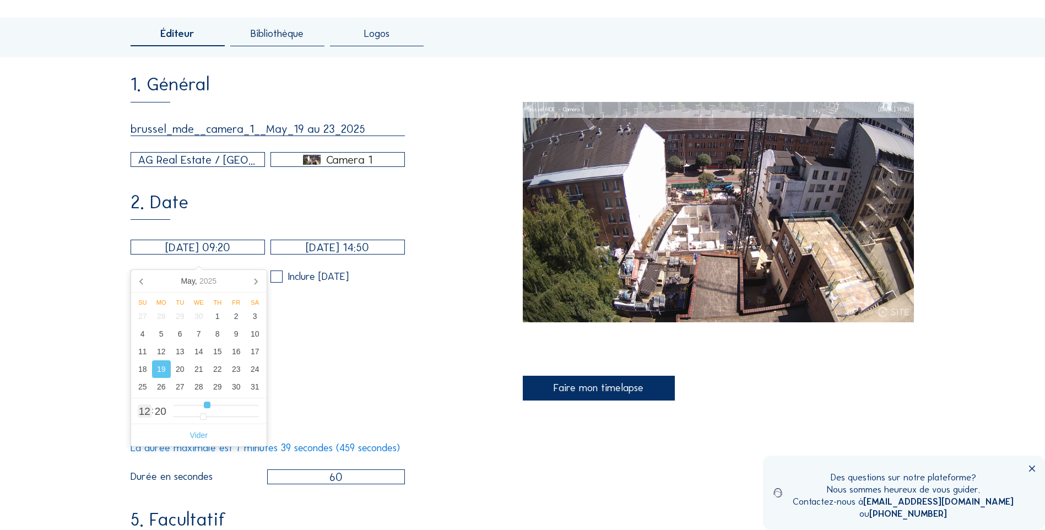
type input "19/05/2025 00:20"
drag, startPoint x: 143, startPoint y: 403, endPoint x: 125, endPoint y: 401, distance: 18.3
type input "0"
click at [173, 401] on input "range" at bounding box center [216, 404] width 86 height 9
type input "19/05/2025 00:17"
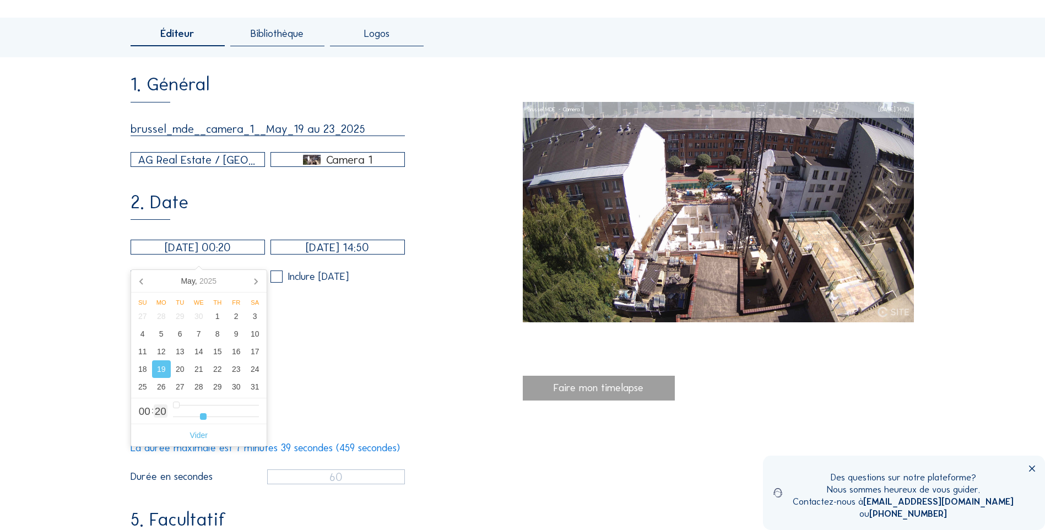
type input "17"
type input "19/05/2025 00:12"
type input "12"
type input "19/05/2025 00:00"
drag, startPoint x: 201, startPoint y: 416, endPoint x: 126, endPoint y: 414, distance: 75.5
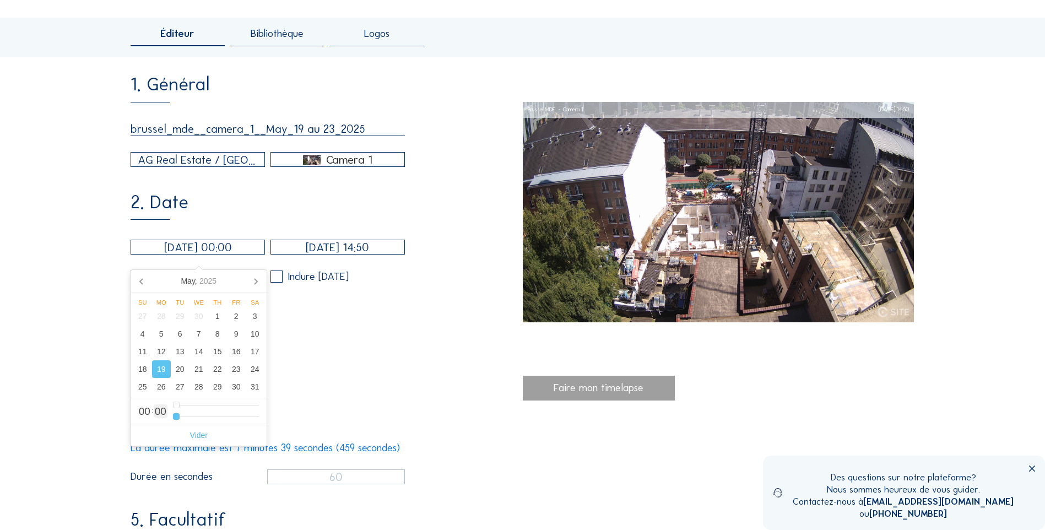
type input "0"
click at [173, 414] on input "range" at bounding box center [216, 416] width 86 height 9
click at [335, 254] on input "11/08/2025 14:50" at bounding box center [337, 247] width 134 height 15
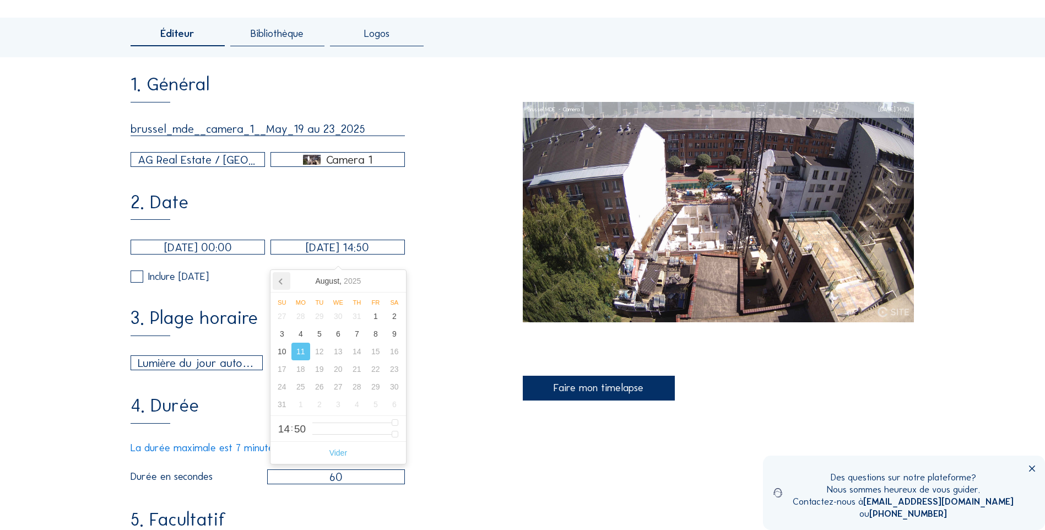
click at [285, 281] on icon at bounding box center [282, 281] width 18 height 18
click at [372, 375] on div "23" at bounding box center [375, 369] width 19 height 18
type input "23/05/2025 14:50"
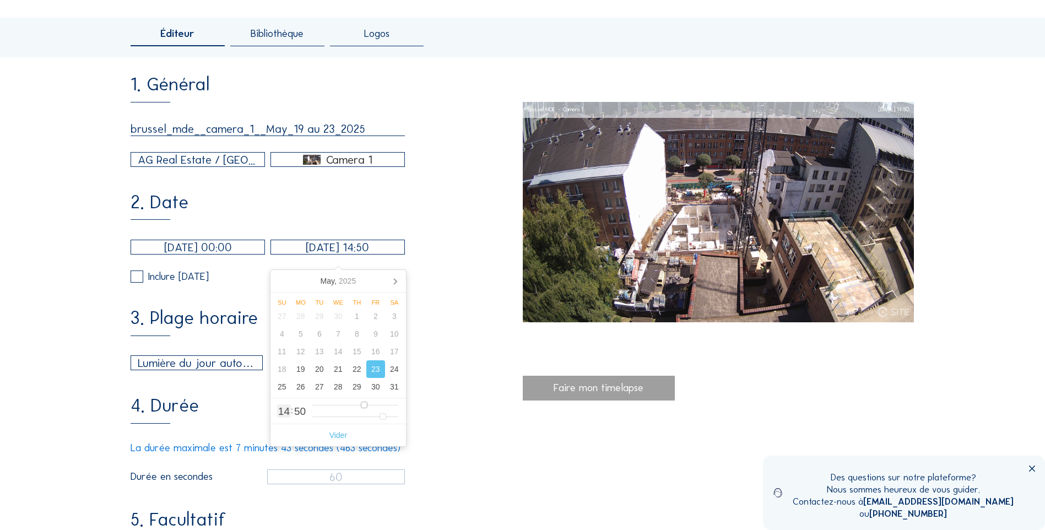
type input "35"
type input "23/05/2025 15:50"
type input "15"
type input "23/05/2025 17:50"
type input "17"
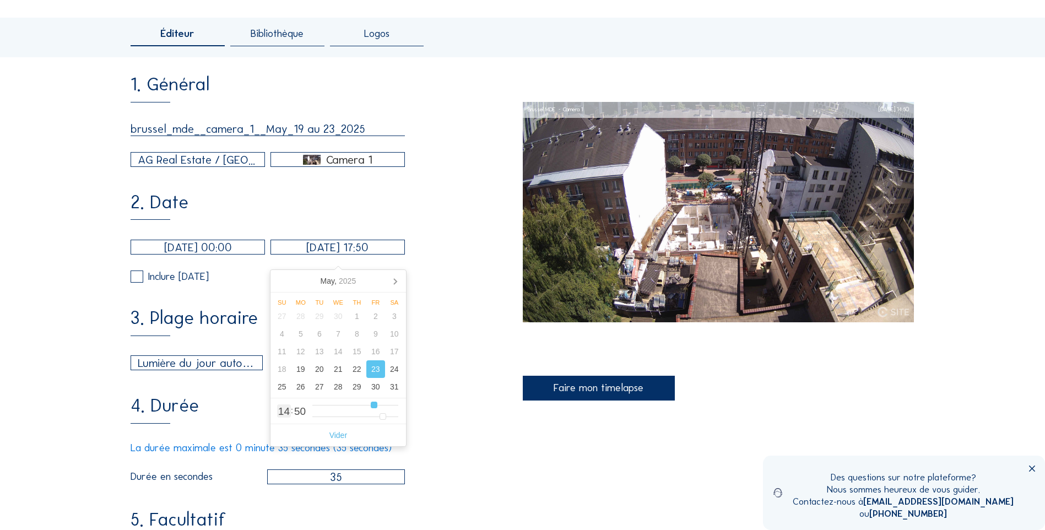
type input "23/05/2025 19:50"
type input "19"
type input "23/05/2025 22:50"
type input "22"
type input "23/05/2025 23:50"
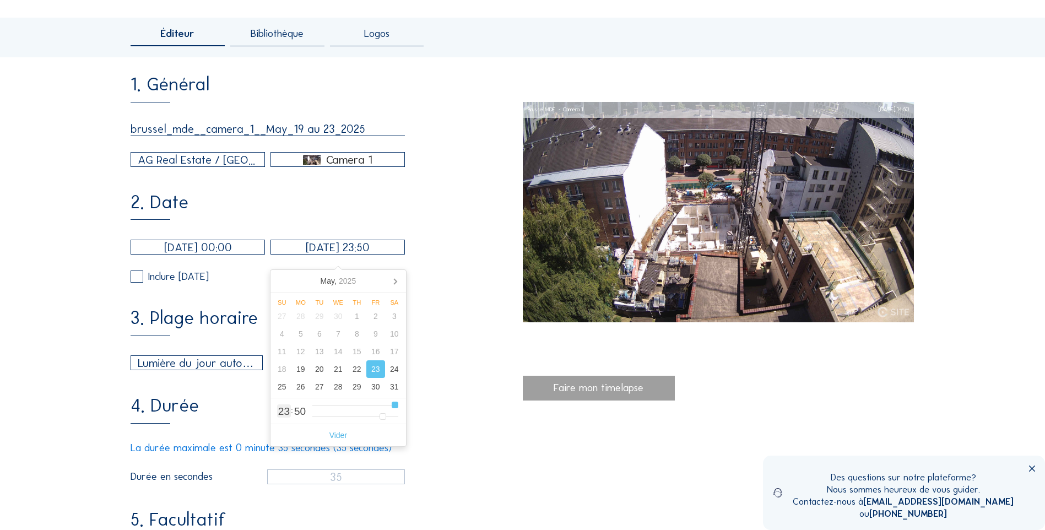
drag, startPoint x: 381, startPoint y: 404, endPoint x: 425, endPoint y: 403, distance: 43.5
type input "23"
click at [398, 403] on input "range" at bounding box center [355, 404] width 86 height 9
type input "23/05/2025 23:55"
type input "55"
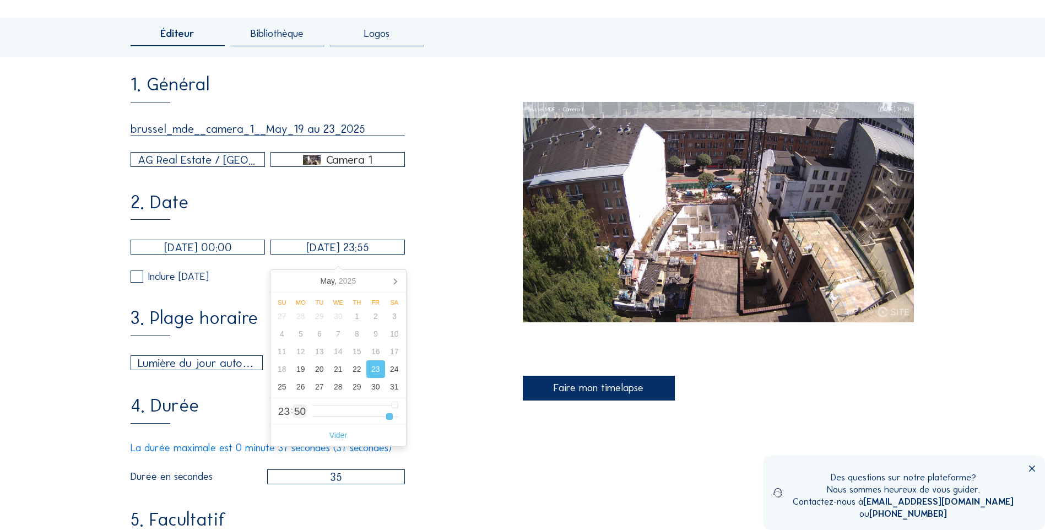
type input "23/05/2025 23:59"
drag, startPoint x: 382, startPoint y: 420, endPoint x: 423, endPoint y: 411, distance: 42.1
type input "59"
click at [398, 412] on input "range" at bounding box center [355, 416] width 86 height 9
click at [451, 370] on div "3. Plage horaire Lumière du jour automatique 06:00 Depuis 18:00 Jusqu'à" at bounding box center [327, 339] width 392 height 61
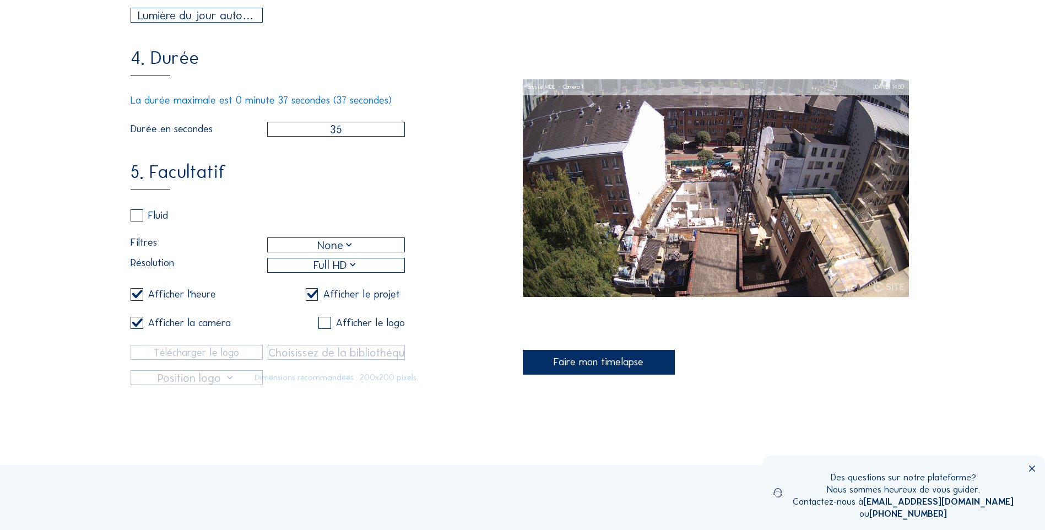
scroll to position [459, 0]
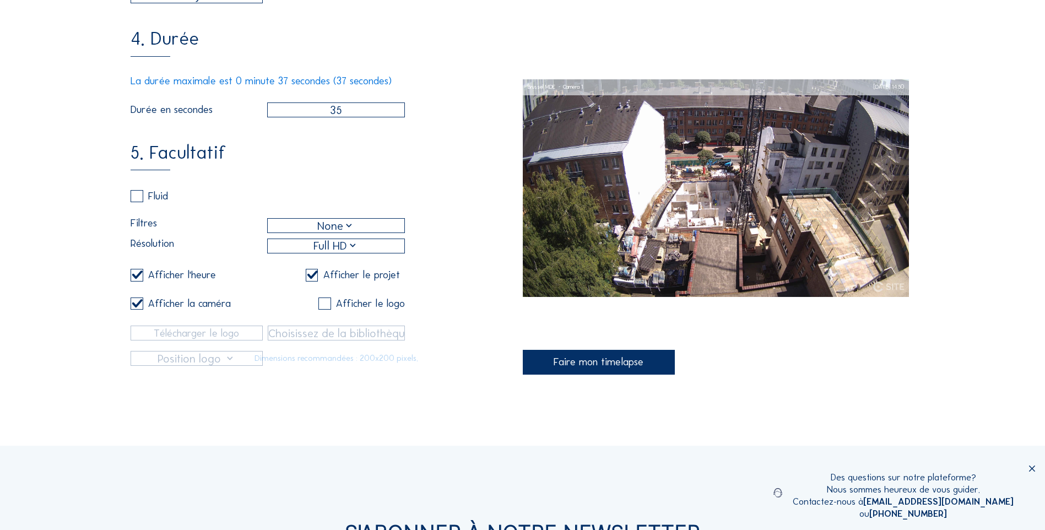
click at [609, 366] on div "Faire mon timelapse" at bounding box center [599, 362] width 153 height 25
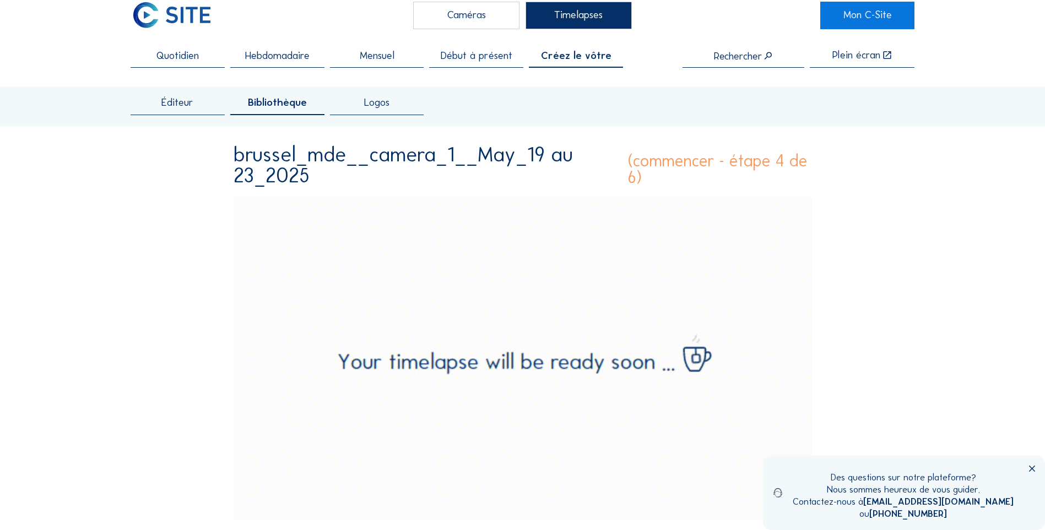
scroll to position [0, 0]
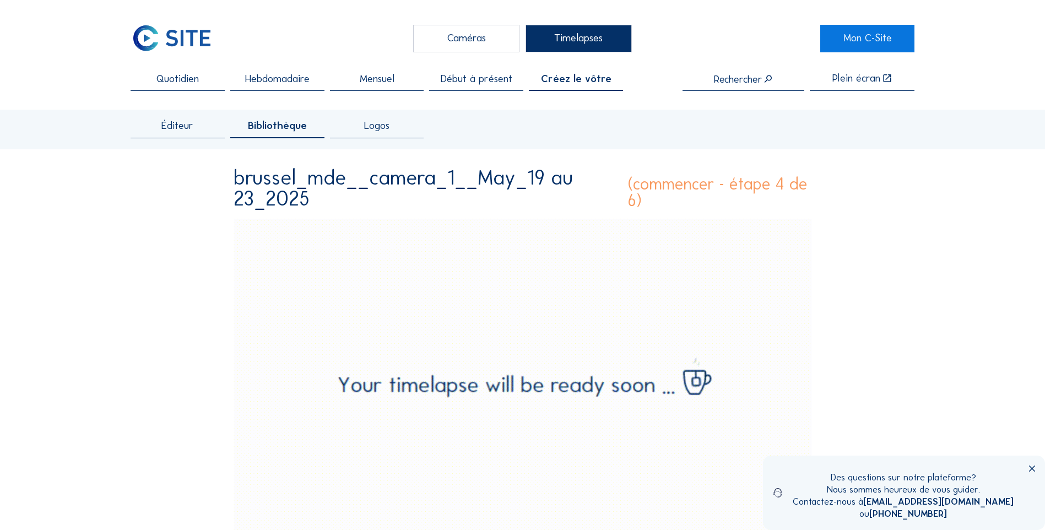
drag, startPoint x: 175, startPoint y: 132, endPoint x: 179, endPoint y: 138, distance: 7.5
click at [175, 131] on span "Éditeur" at bounding box center [177, 126] width 32 height 10
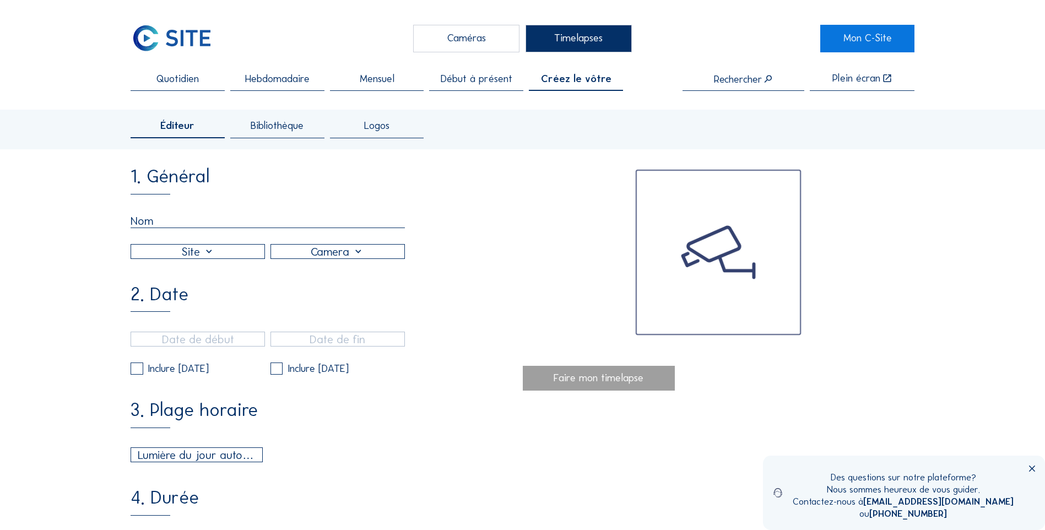
click at [200, 218] on input "text" at bounding box center [268, 221] width 274 height 14
paste input "brussel_mde__camera_1__May_09_2025"
type input "brussel_mde__camera_1__May_09_2025"
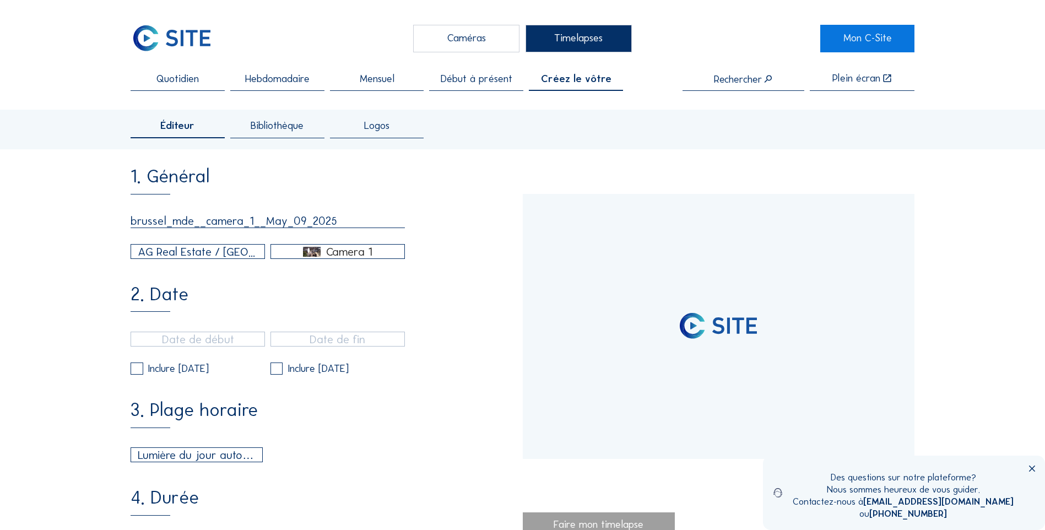
click at [304, 225] on input "brussel_mde__camera_1__May_09_2025" at bounding box center [268, 221] width 274 height 14
type input "31/01/2025 12:20"
type input "11/08/2025 14:50"
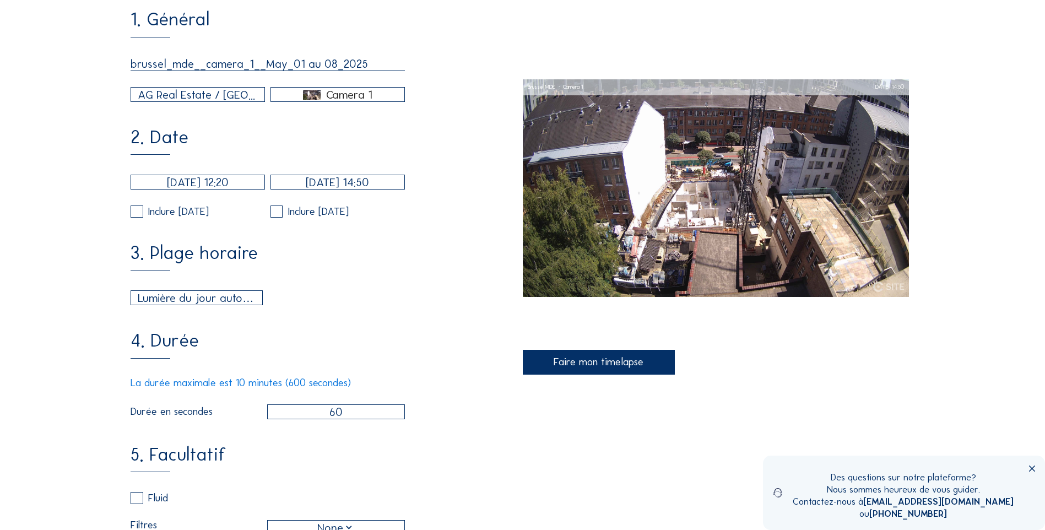
scroll to position [183, 0]
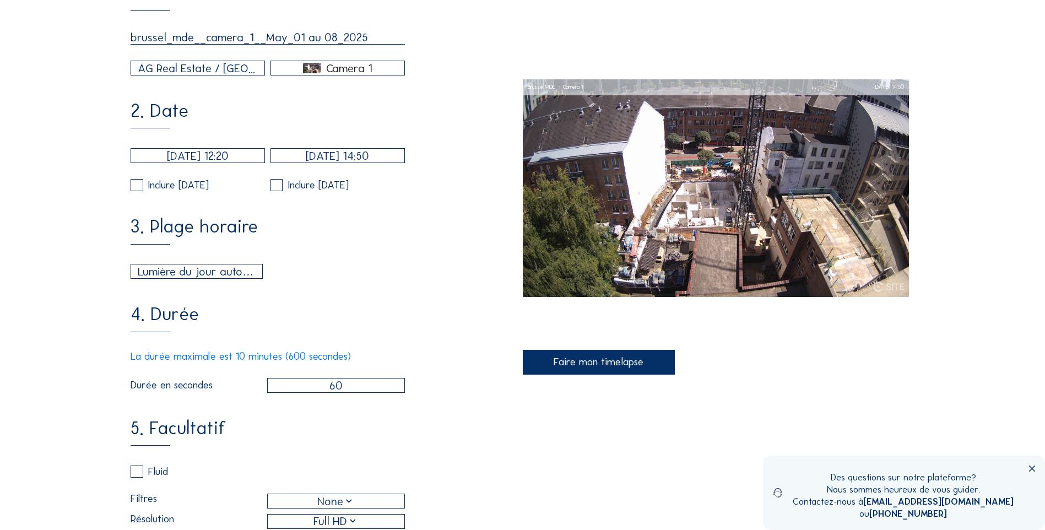
type input "brussel_mde__camera_1__May_01 au 08_2025"
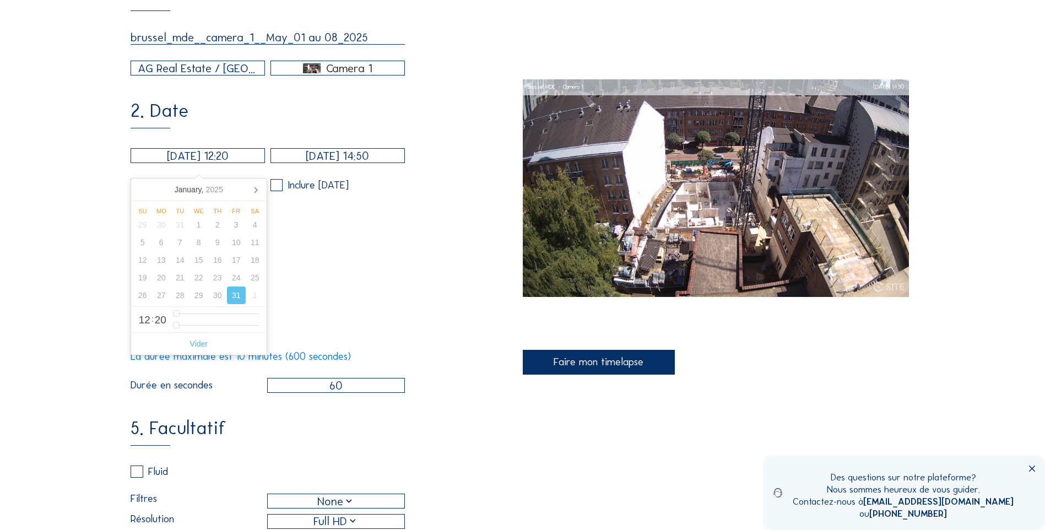
click at [195, 158] on input "31/01/2025 12:20" at bounding box center [198, 155] width 134 height 15
click at [254, 193] on icon at bounding box center [256, 190] width 18 height 18
click at [253, 193] on icon at bounding box center [256, 190] width 18 height 18
click at [252, 190] on icon at bounding box center [256, 190] width 18 height 18
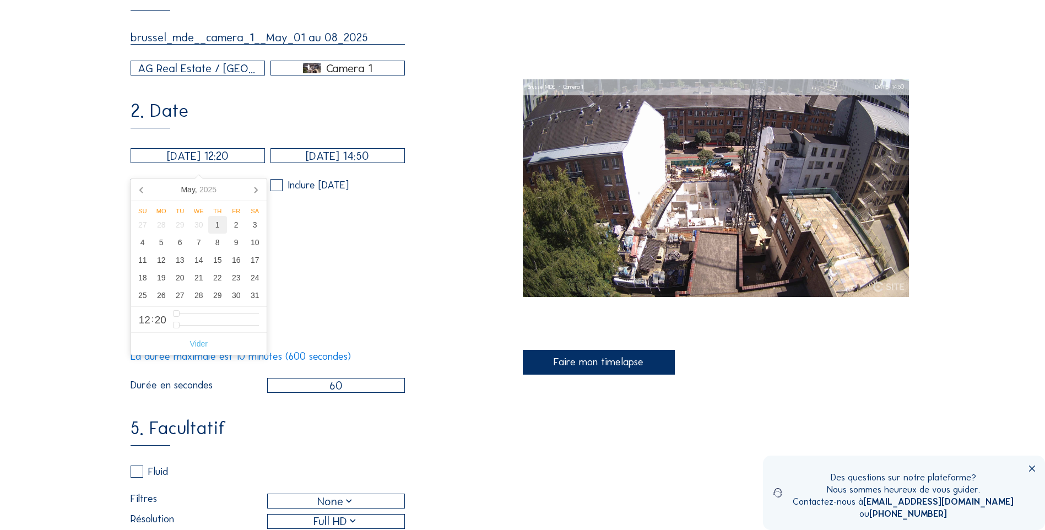
click at [218, 227] on div "1" at bounding box center [217, 225] width 19 height 18
type input "01/05/2025 02:20"
type input "2"
type input "01/05/2025 01:20"
type input "1"
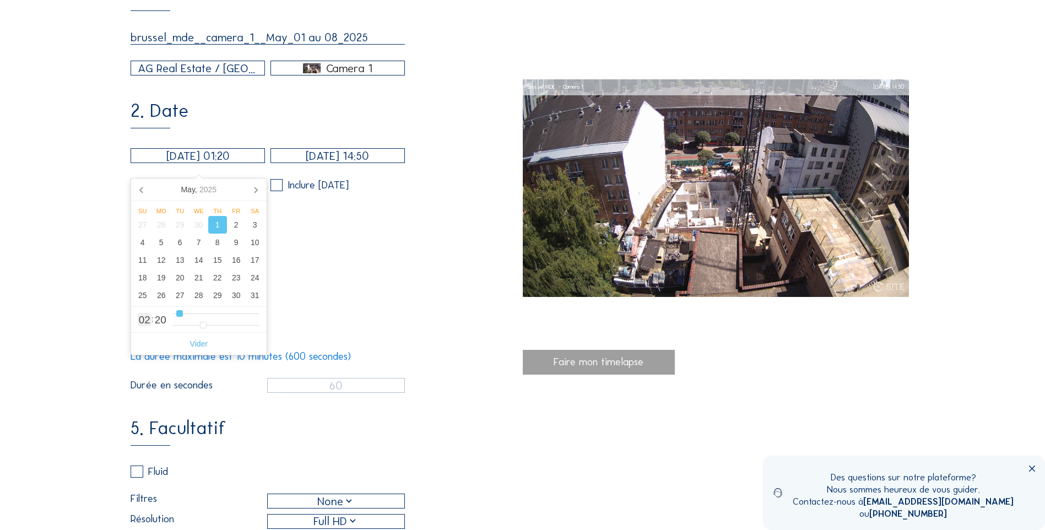
type input "01/05/2025 00:20"
drag, startPoint x: 182, startPoint y: 313, endPoint x: 131, endPoint y: 316, distance: 51.3
type input "0"
click at [173, 316] on input "range" at bounding box center [216, 313] width 86 height 9
type input "01/05/2025 00:00"
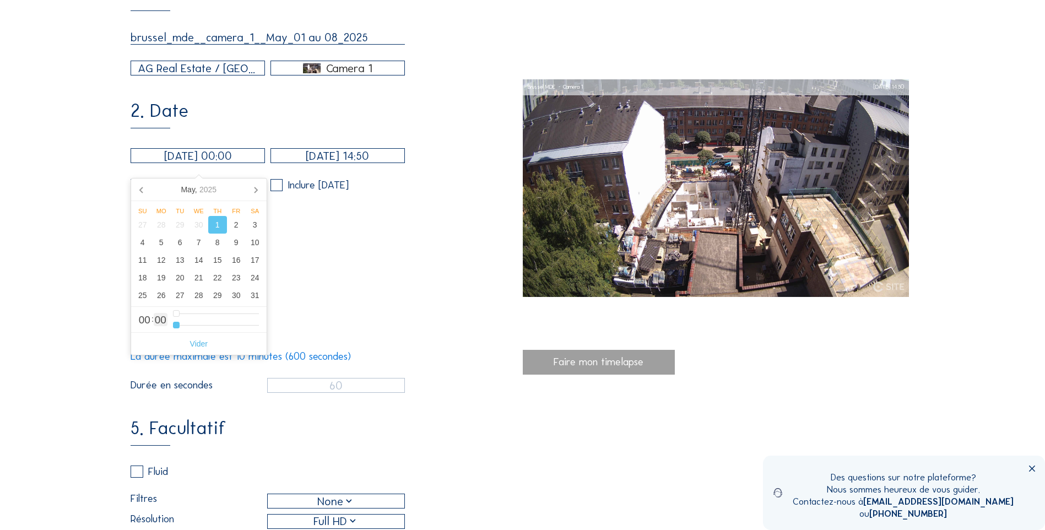
drag, startPoint x: 174, startPoint y: 327, endPoint x: 153, endPoint y: 327, distance: 20.9
type input "0"
click at [173, 327] on input "range" at bounding box center [216, 324] width 86 height 9
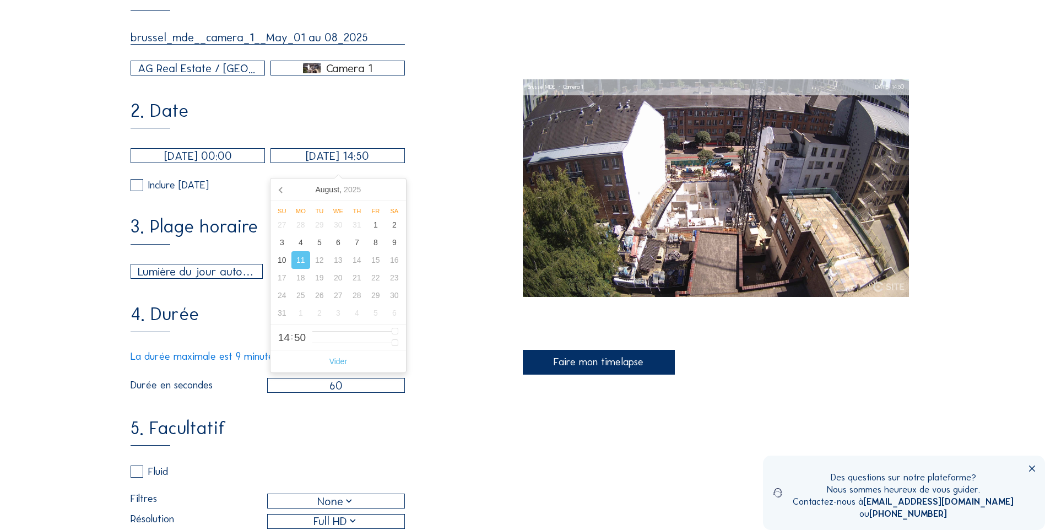
click at [311, 160] on input "11/08/2025 14:50" at bounding box center [337, 155] width 134 height 15
click at [276, 190] on icon at bounding box center [282, 190] width 18 height 18
click at [359, 242] on div "8" at bounding box center [356, 242] width 19 height 18
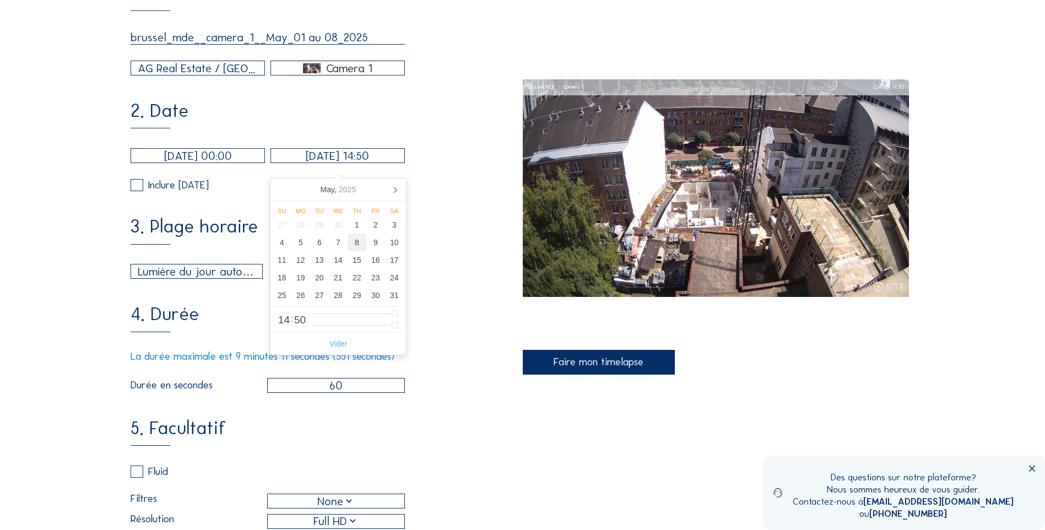
type input "08/05/2025 14:50"
type input "41"
type input "08/05/2025 15:50"
type input "15"
type input "08/05/2025 16:50"
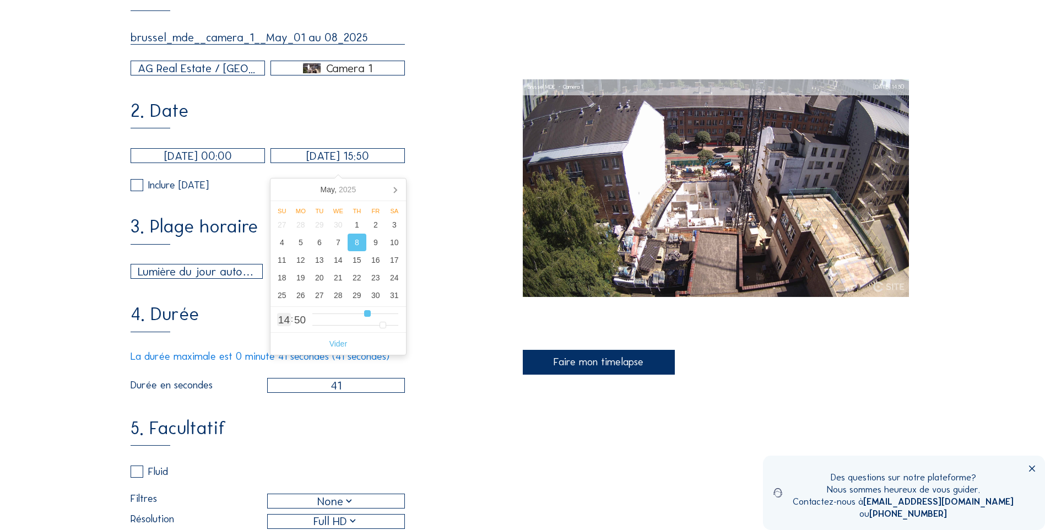
type input "16"
type input "08/05/2025 17:50"
type input "17"
type input "08/05/2025 19:50"
type input "19"
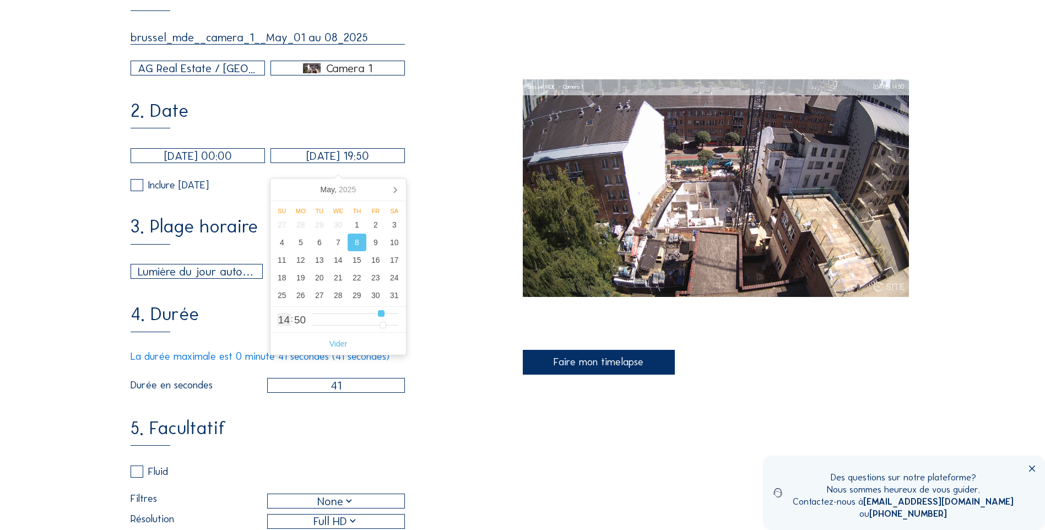
type input "08/05/2025 20:50"
type input "20"
type input "08/05/2025 22:50"
type input "22"
type input "08/05/2025 23:50"
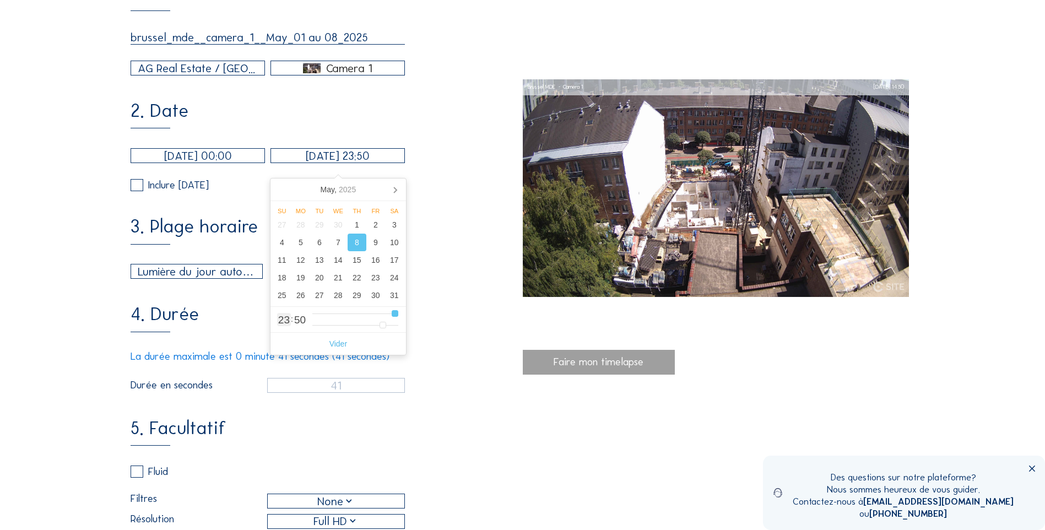
drag, startPoint x: 366, startPoint y: 314, endPoint x: 408, endPoint y: 323, distance: 42.8
type input "23"
click at [398, 318] on input "range" at bounding box center [355, 313] width 86 height 9
type input "08/05/2025 23:52"
type input "52"
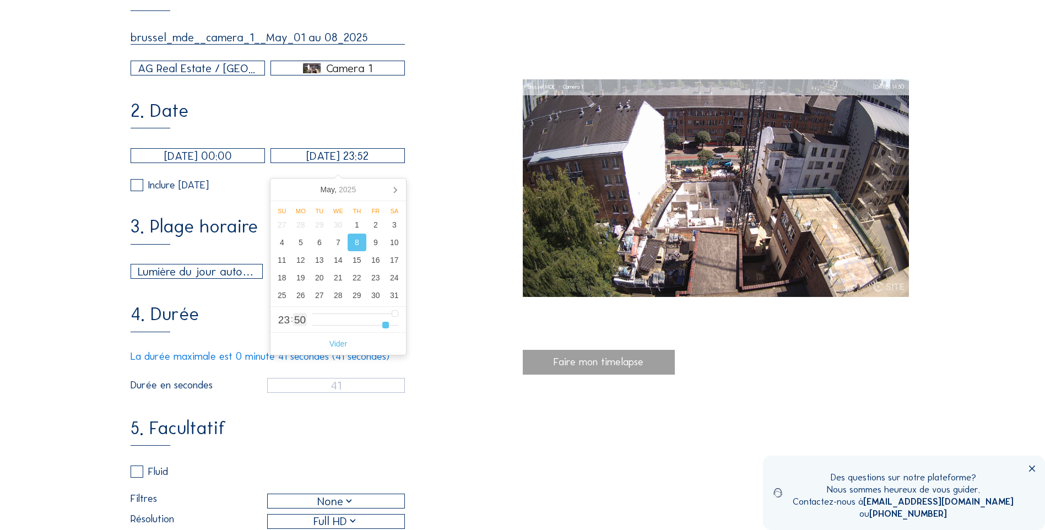
type input "08/05/2025 23:55"
type input "55"
type input "08/05/2025 23:58"
type input "58"
type input "08/05/2025 23:59"
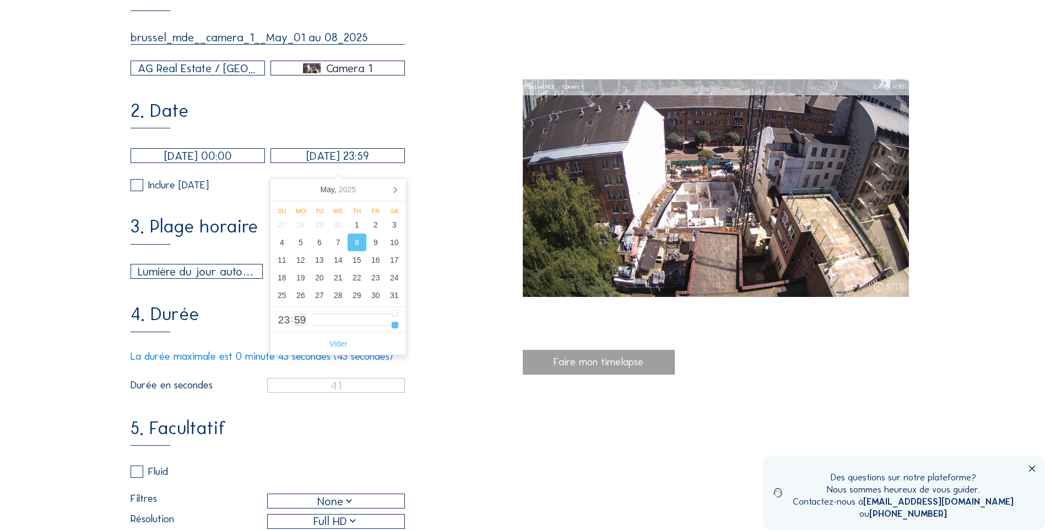
drag, startPoint x: 385, startPoint y: 325, endPoint x: 433, endPoint y: 325, distance: 47.9
type input "59"
click at [398, 325] on input "range" at bounding box center [355, 324] width 86 height 9
click at [425, 336] on div "4. Durée La durée maximale est 0 minute 43 secondes (43 secondes) Durée en seco…" at bounding box center [327, 348] width 392 height 87
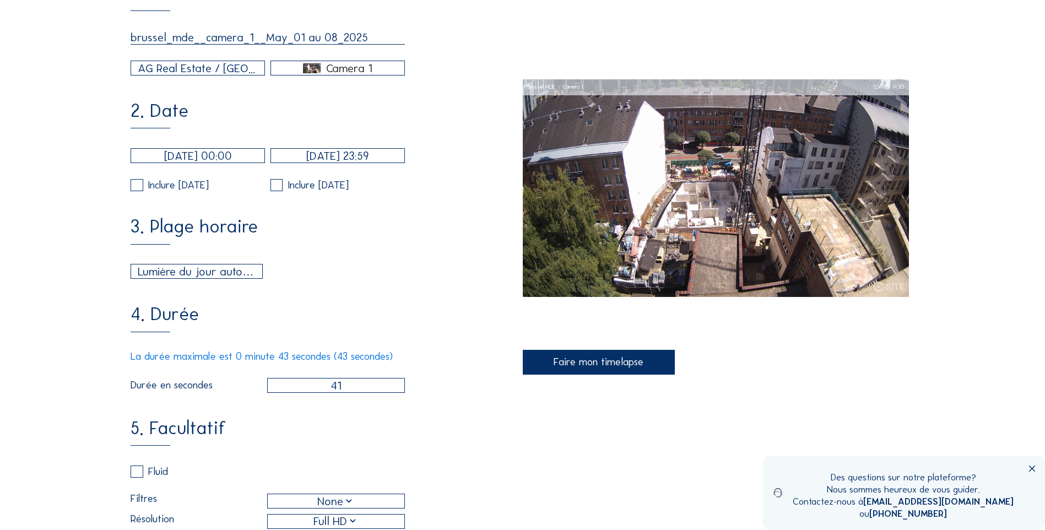
click at [566, 360] on div "Faire mon timelapse" at bounding box center [599, 362] width 153 height 25
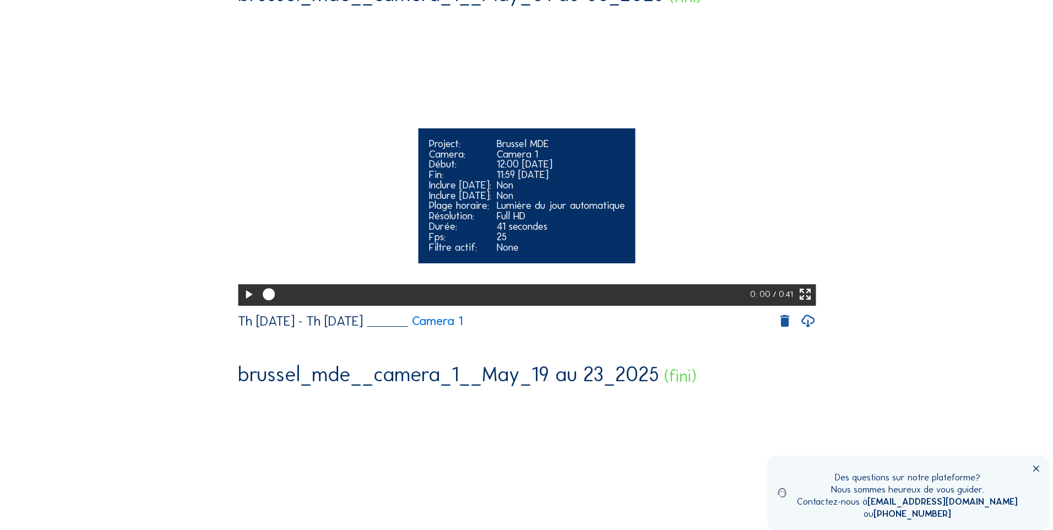
scroll to position [0, 0]
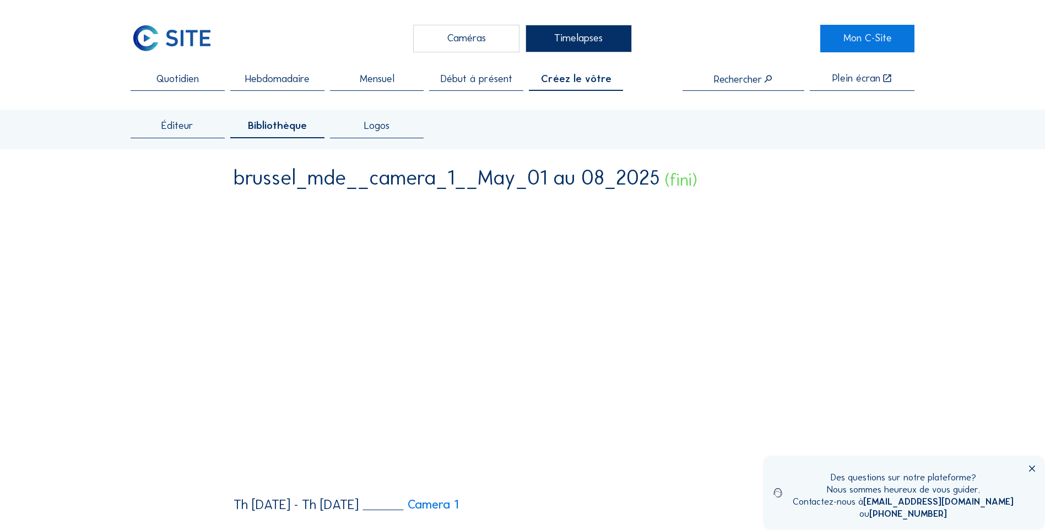
click at [197, 48] on img at bounding box center [172, 39] width 82 height 28
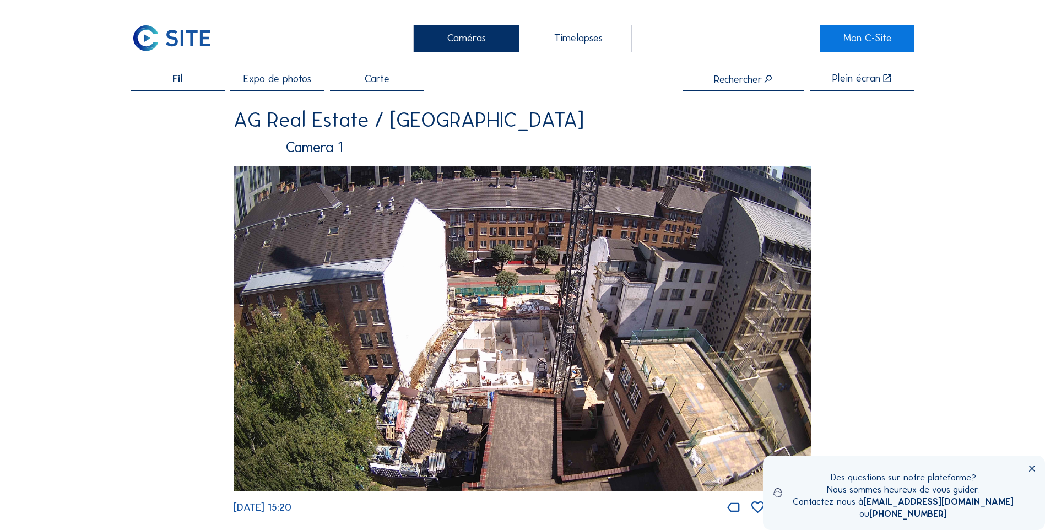
click at [514, 271] on img at bounding box center [522, 328] width 578 height 325
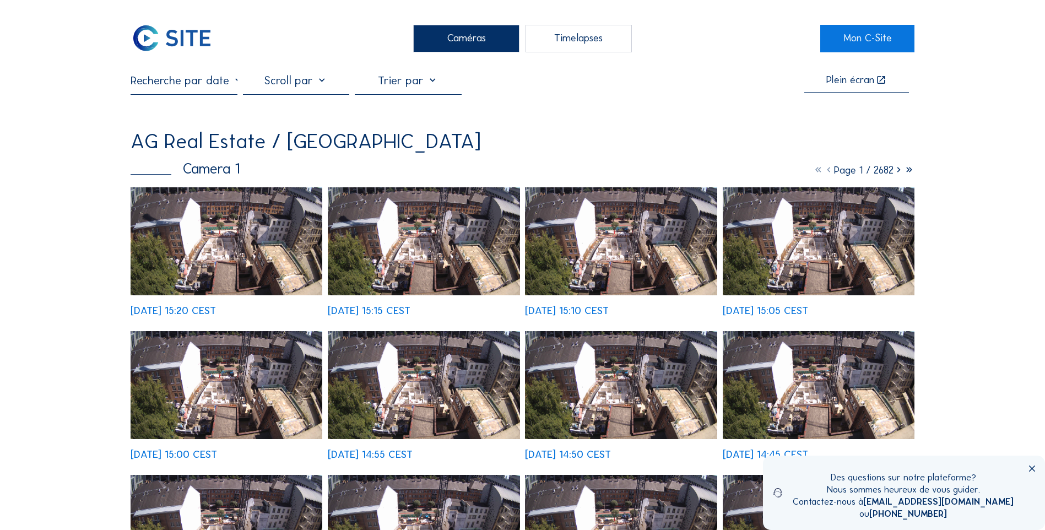
click at [262, 230] on img at bounding box center [227, 241] width 192 height 108
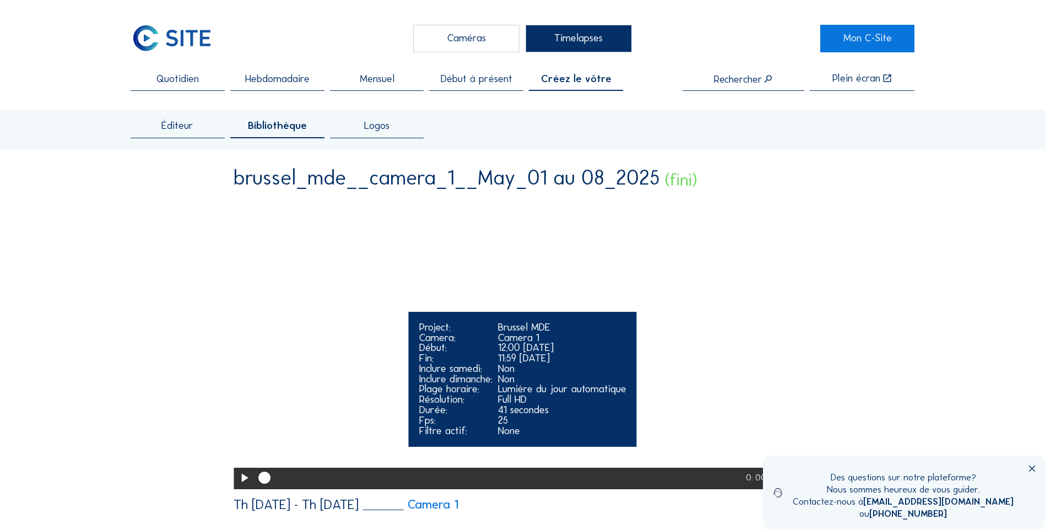
click at [241, 487] on icon at bounding box center [244, 478] width 14 height 18
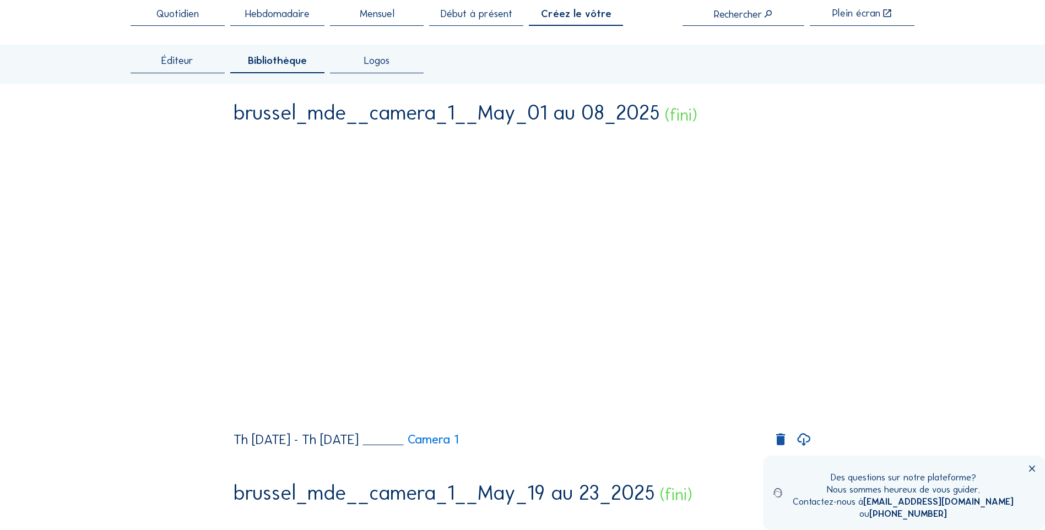
scroll to position [92, 0]
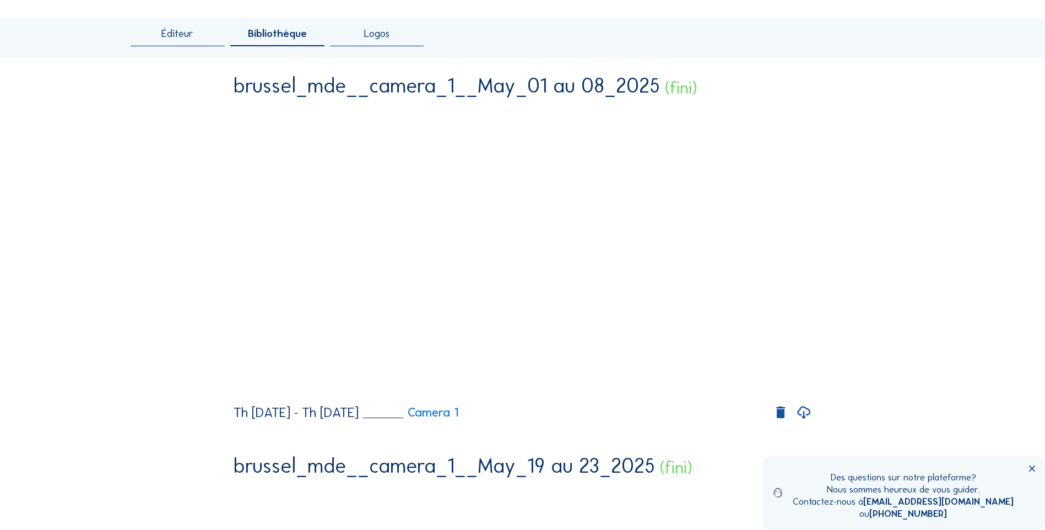
click at [806, 422] on icon at bounding box center [803, 412] width 15 height 19
